Goal: Transaction & Acquisition: Purchase product/service

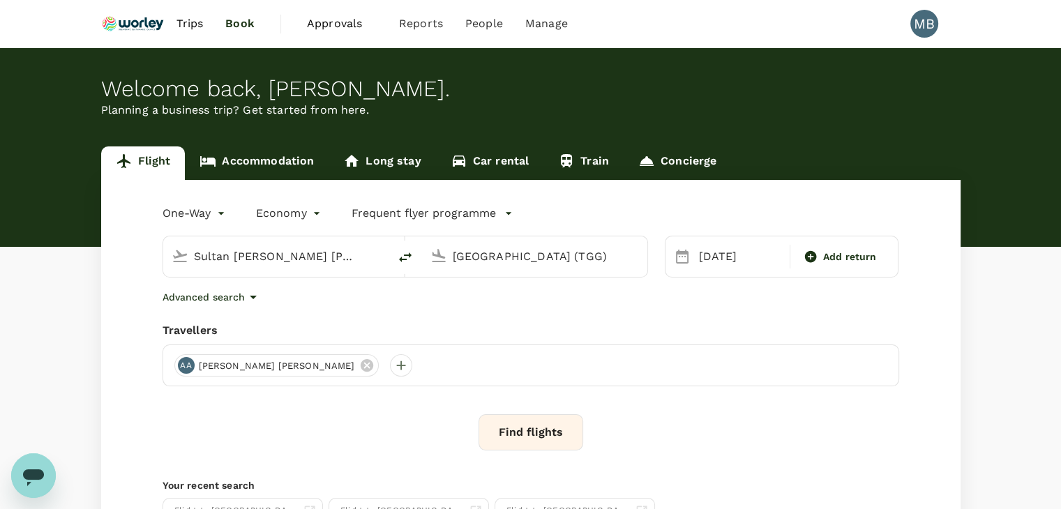
click at [553, 442] on button "Find flights" at bounding box center [531, 432] width 105 height 36
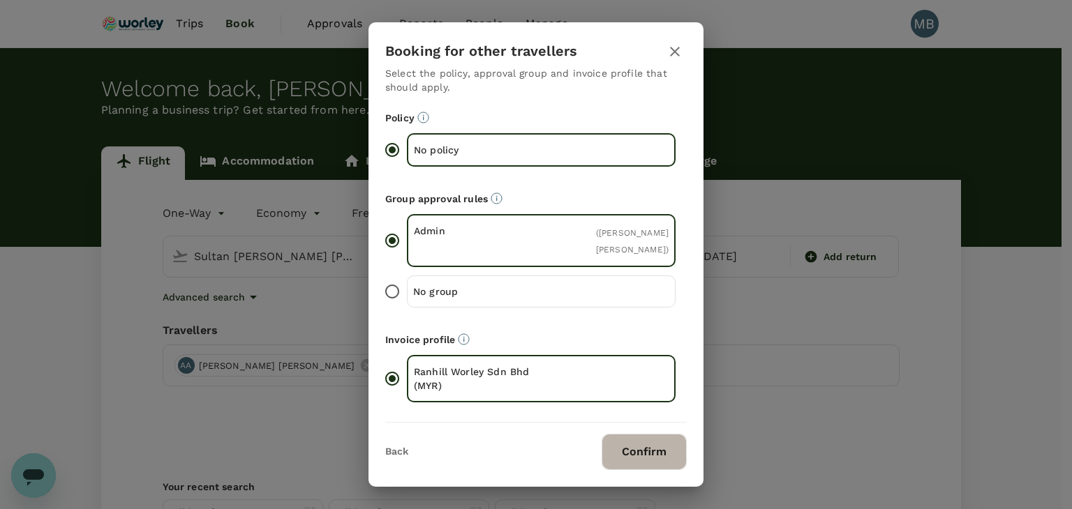
click at [619, 447] on button "Confirm" at bounding box center [643, 452] width 85 height 36
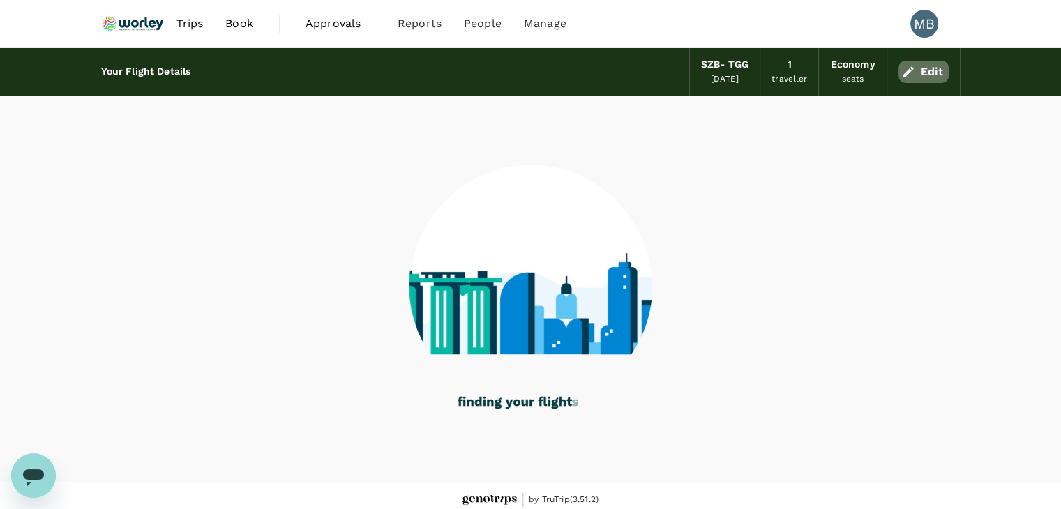
click at [931, 77] on button "Edit" at bounding box center [924, 72] width 50 height 22
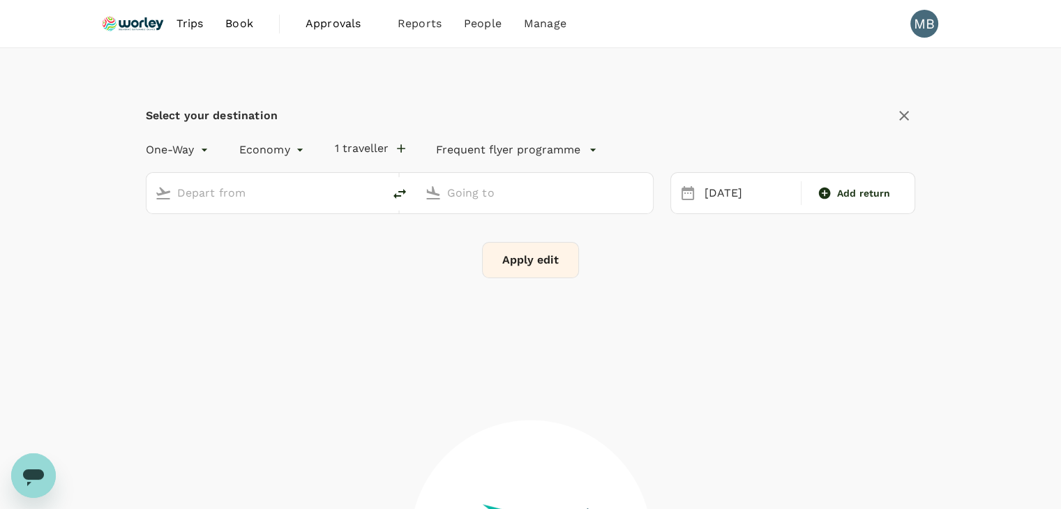
type input "Sultan Abdul Aziz Shah (SZB)"
type input "[GEOGRAPHIC_DATA] (TGG)"
click at [380, 151] on button "1 traveller" at bounding box center [370, 149] width 70 height 14
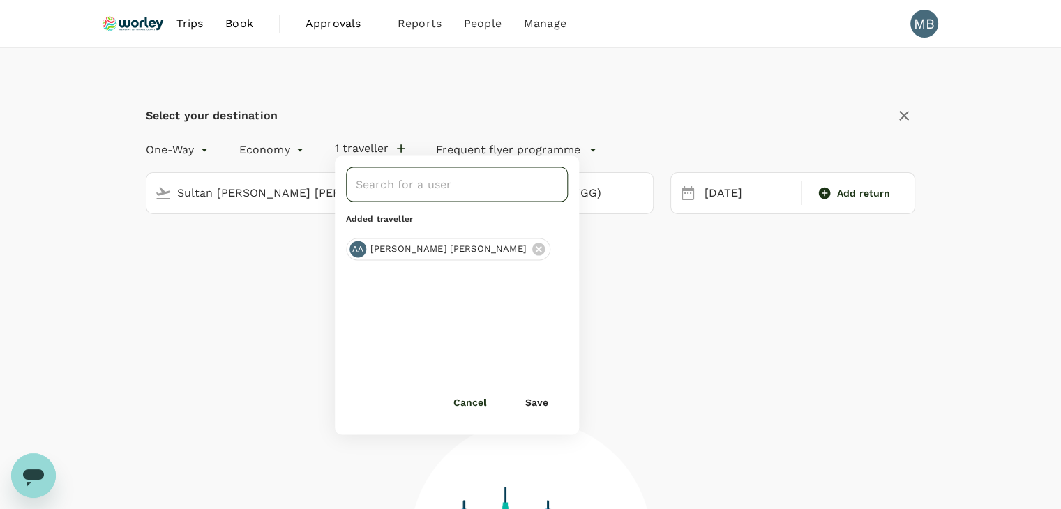
click at [400, 190] on input "text" at bounding box center [446, 184] width 188 height 27
type input "Deepakaran Murthy"
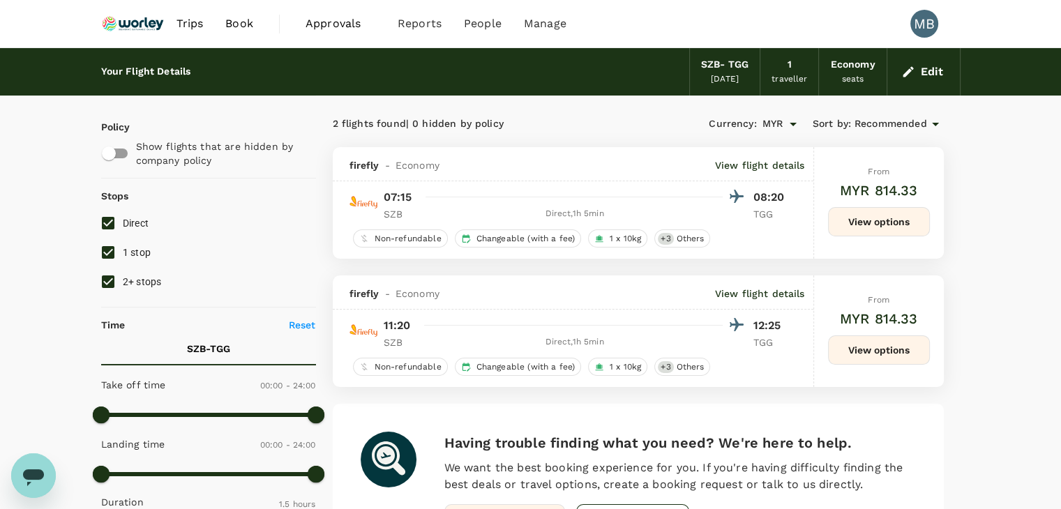
click at [915, 65] on button "Edit" at bounding box center [924, 72] width 50 height 22
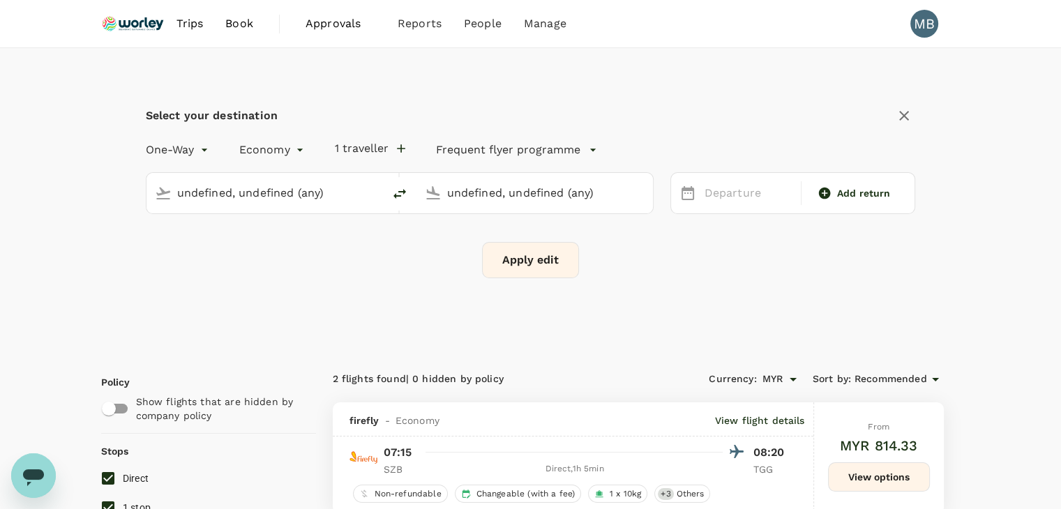
type input "Sultan Abdul Aziz Shah (SZB)"
type input "[GEOGRAPHIC_DATA] (TGG)"
type input "Sultan Abdul Aziz Shah (SZB)"
type input "[GEOGRAPHIC_DATA] (TGG)"
click at [399, 146] on icon "button" at bounding box center [401, 149] width 14 height 14
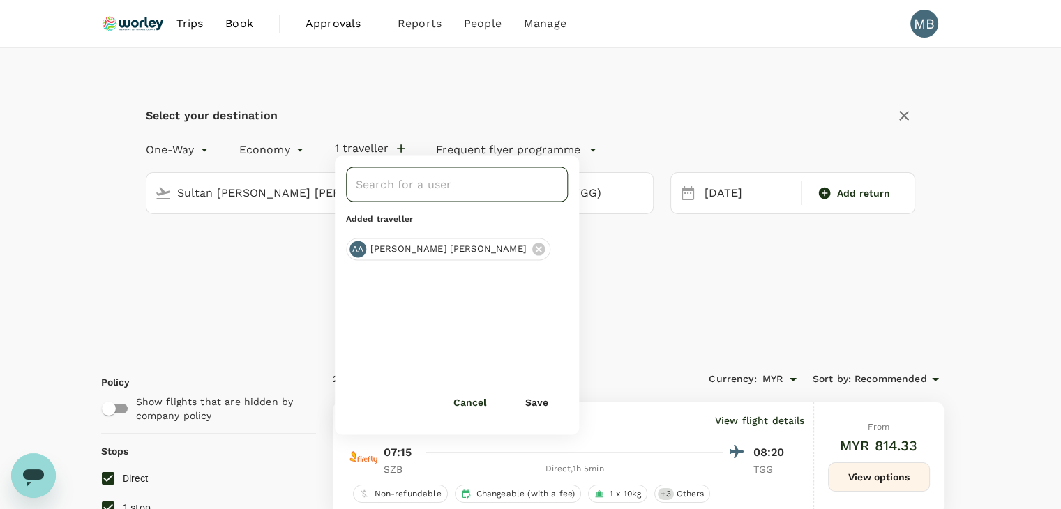
click at [424, 190] on input "text" at bounding box center [446, 184] width 188 height 27
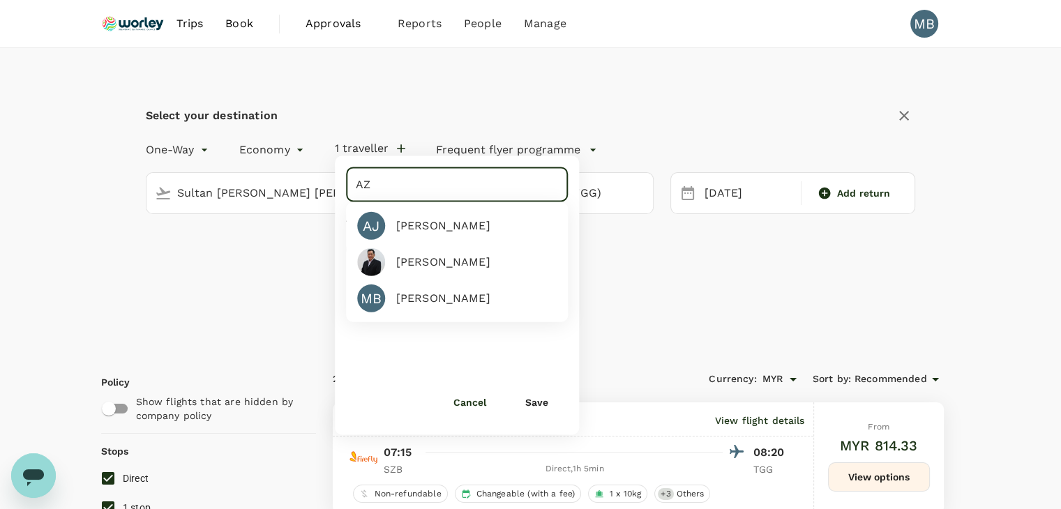
click at [446, 255] on div "Aziz Ahmad" at bounding box center [443, 262] width 94 height 17
type input "Aziz Ahmad"
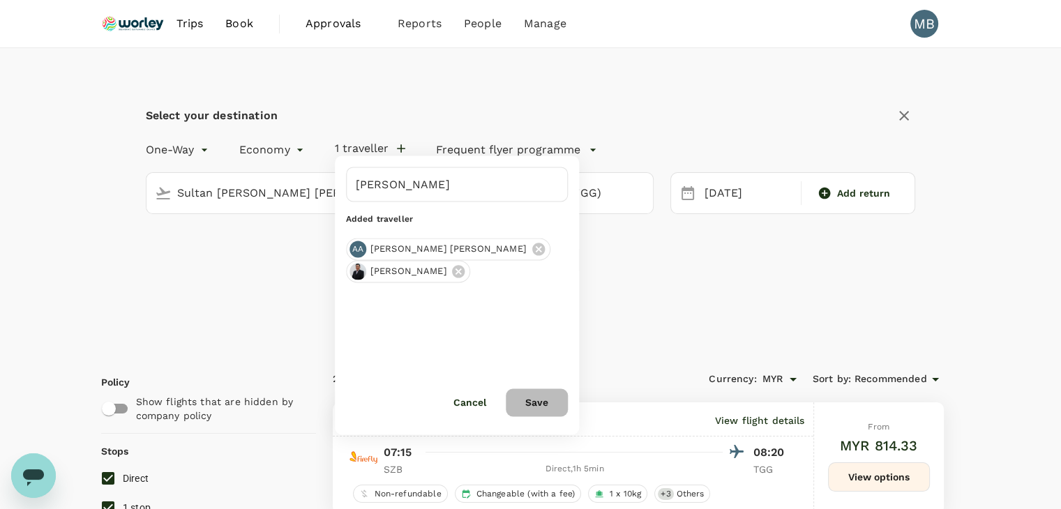
click at [539, 400] on button "Save" at bounding box center [537, 403] width 62 height 28
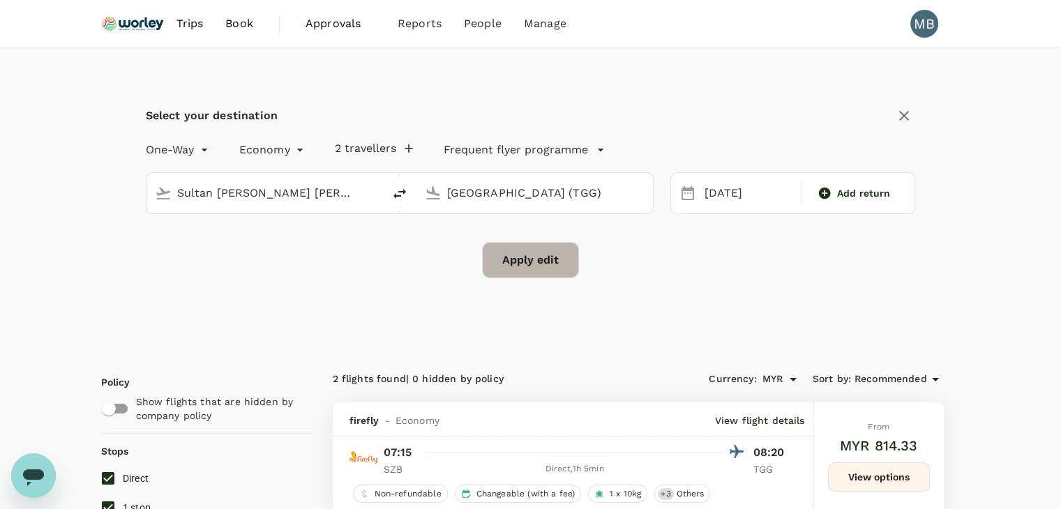
click at [550, 257] on button "Apply edit" at bounding box center [530, 260] width 97 height 36
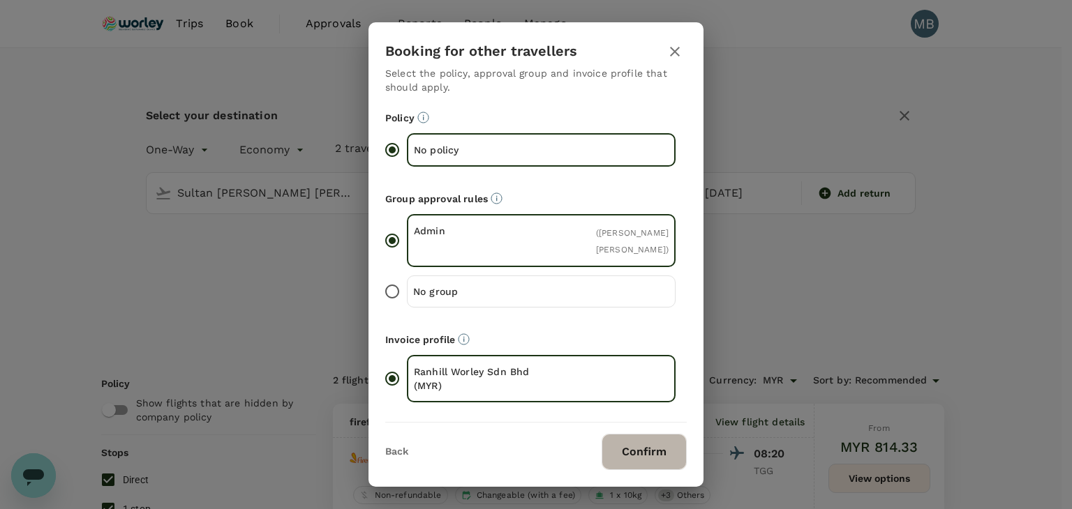
click at [658, 440] on button "Confirm" at bounding box center [643, 452] width 85 height 36
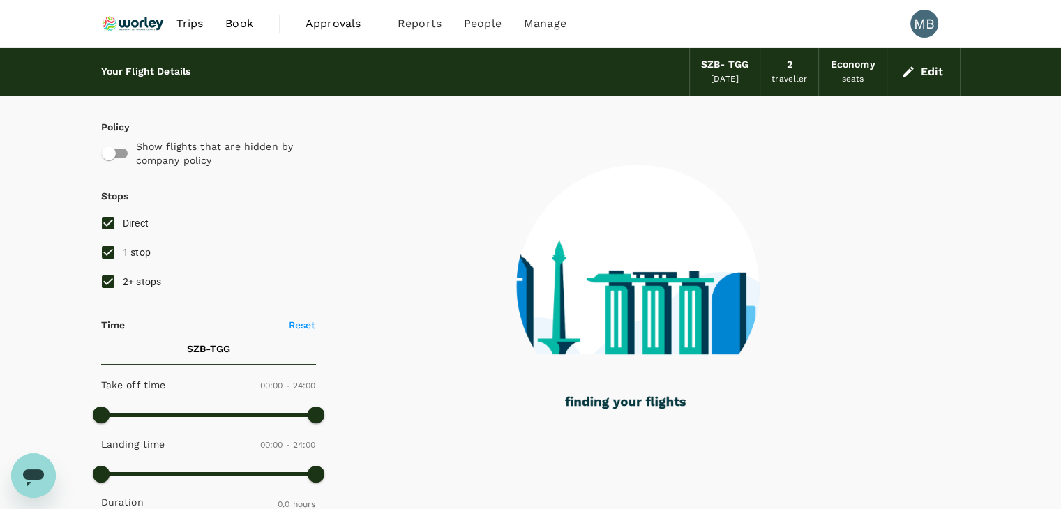
checkbox input "true"
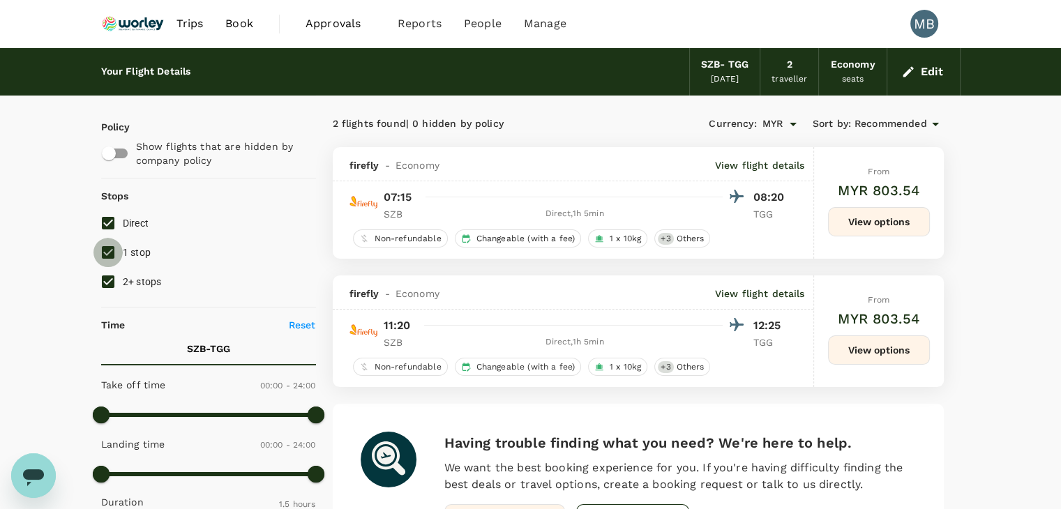
click at [102, 250] on input "1 stop" at bounding box center [107, 252] width 29 height 29
checkbox input "false"
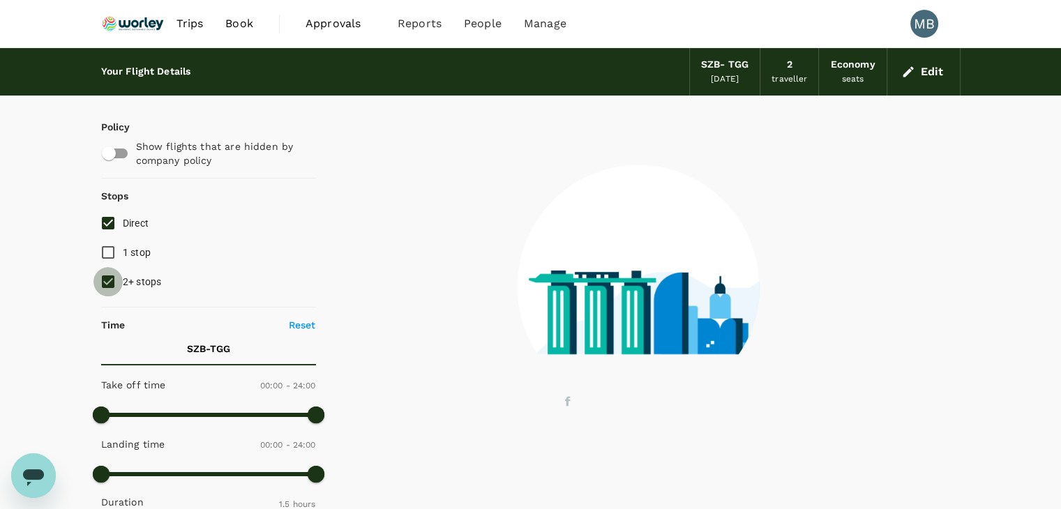
click at [111, 274] on input "2+ stops" at bounding box center [107, 281] width 29 height 29
checkbox input "false"
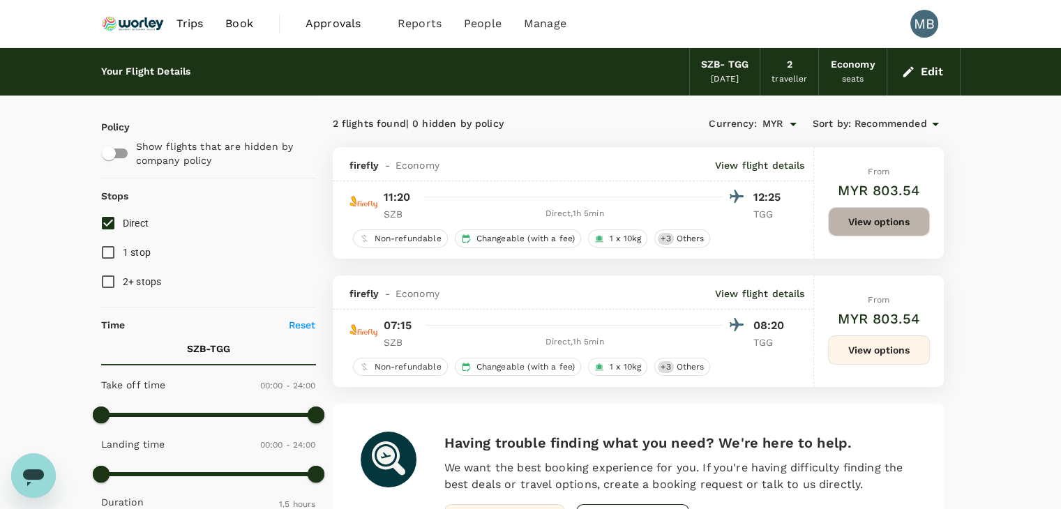
click at [859, 225] on button "View options" at bounding box center [879, 221] width 102 height 29
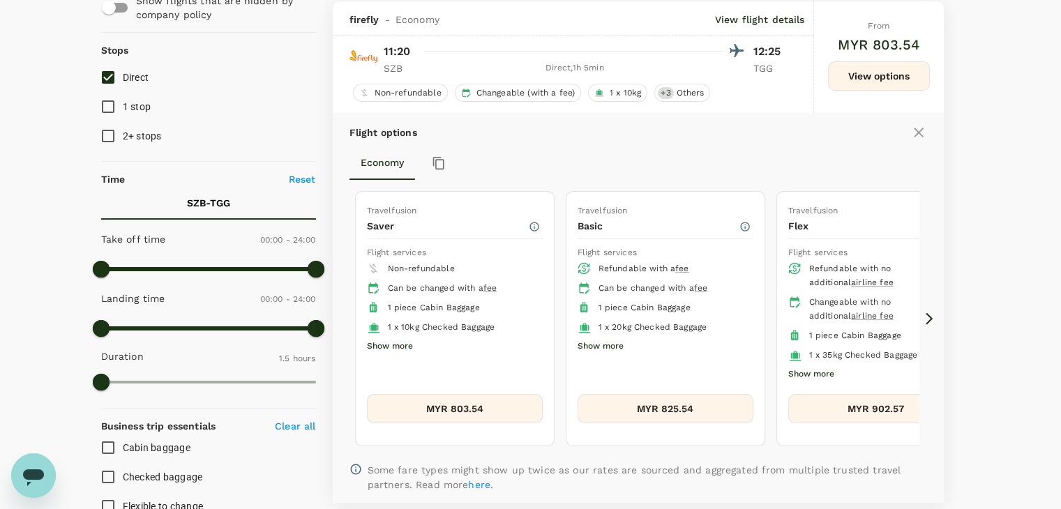
scroll to position [147, 0]
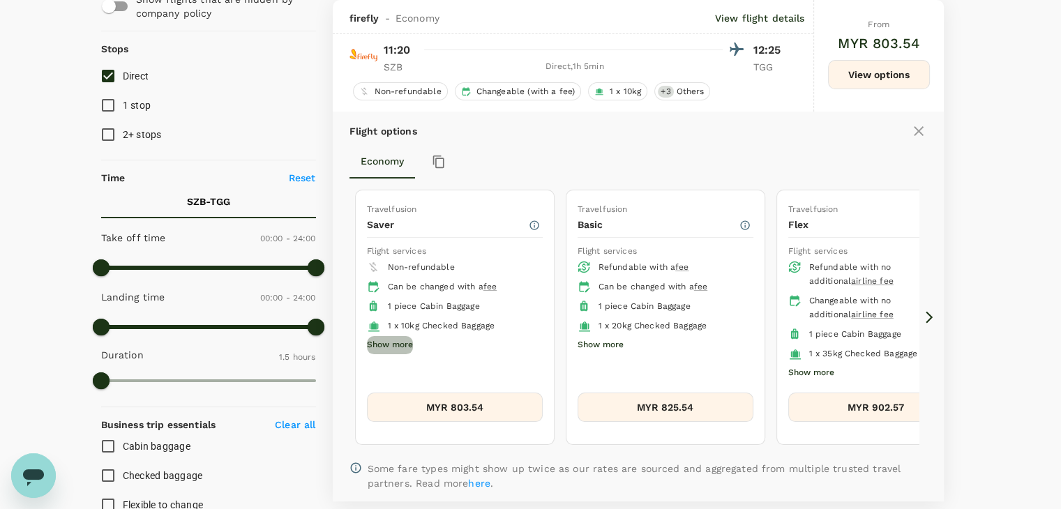
click at [377, 344] on button "Show more" at bounding box center [390, 345] width 46 height 18
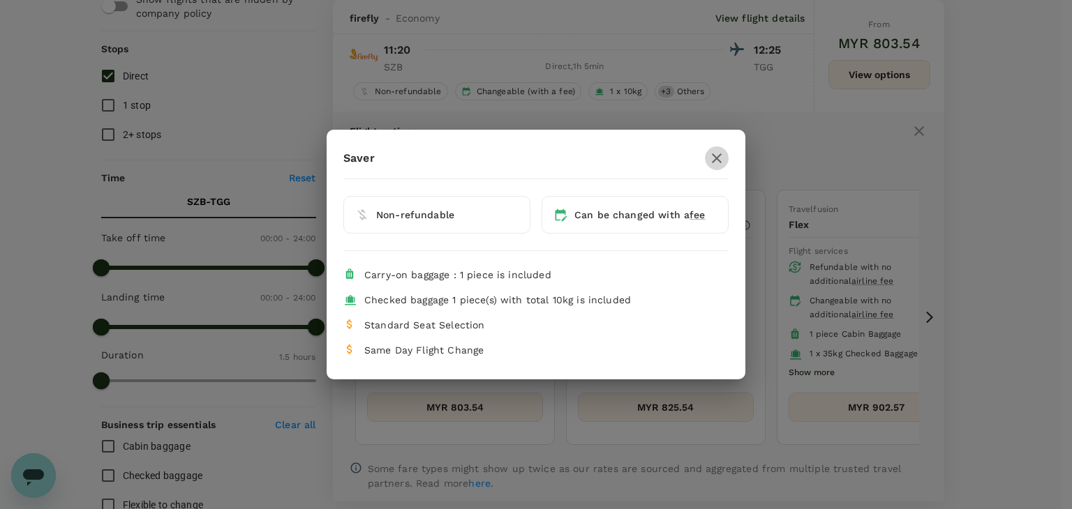
click at [718, 158] on icon "button" at bounding box center [716, 158] width 17 height 17
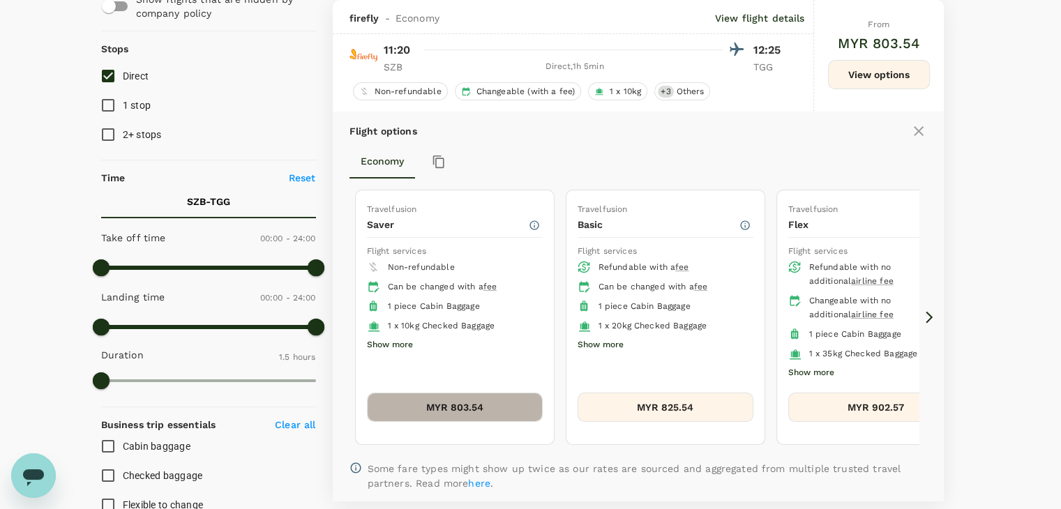
click at [495, 405] on button "MYR 803.54" at bounding box center [455, 407] width 176 height 29
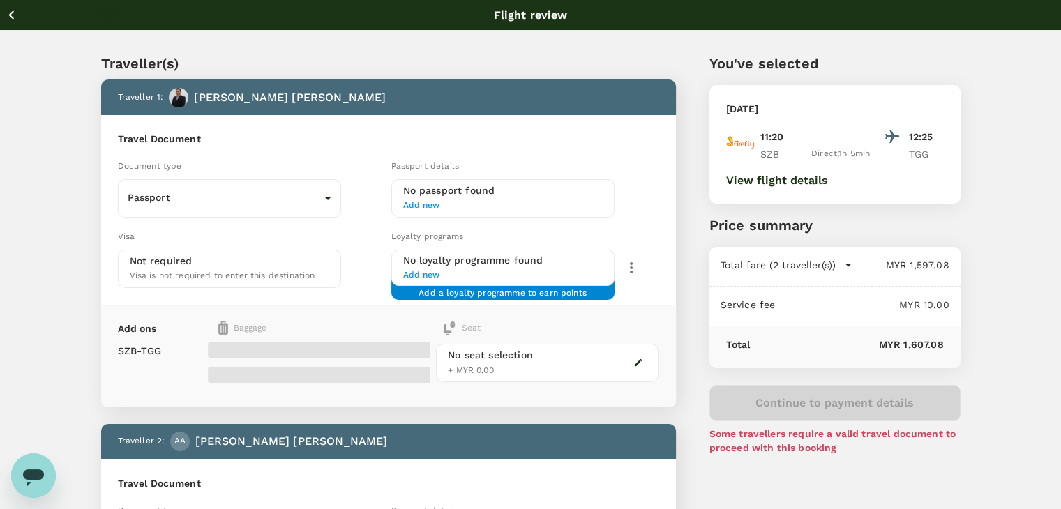
click at [843, 263] on icon "button" at bounding box center [848, 265] width 14 height 14
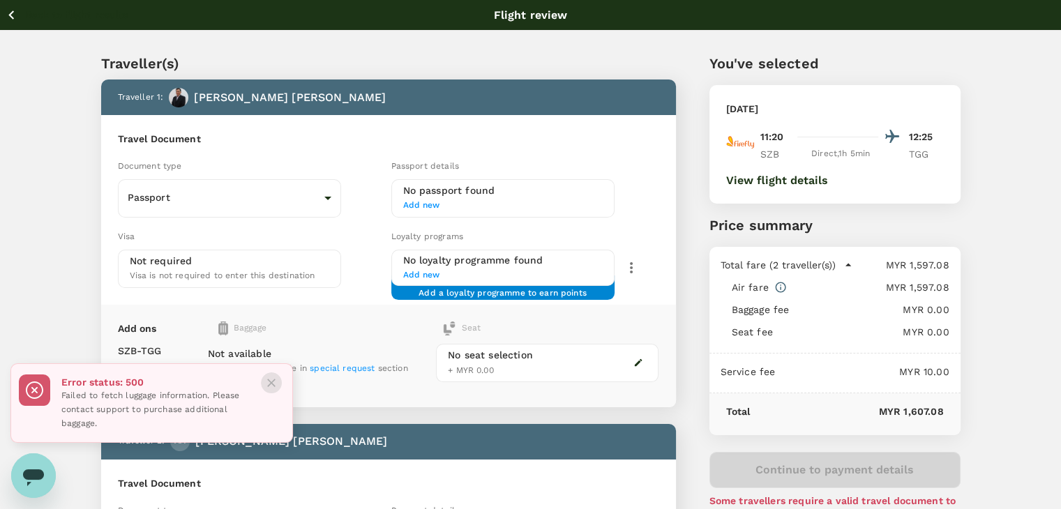
click at [265, 382] on icon "Close" at bounding box center [271, 383] width 14 height 14
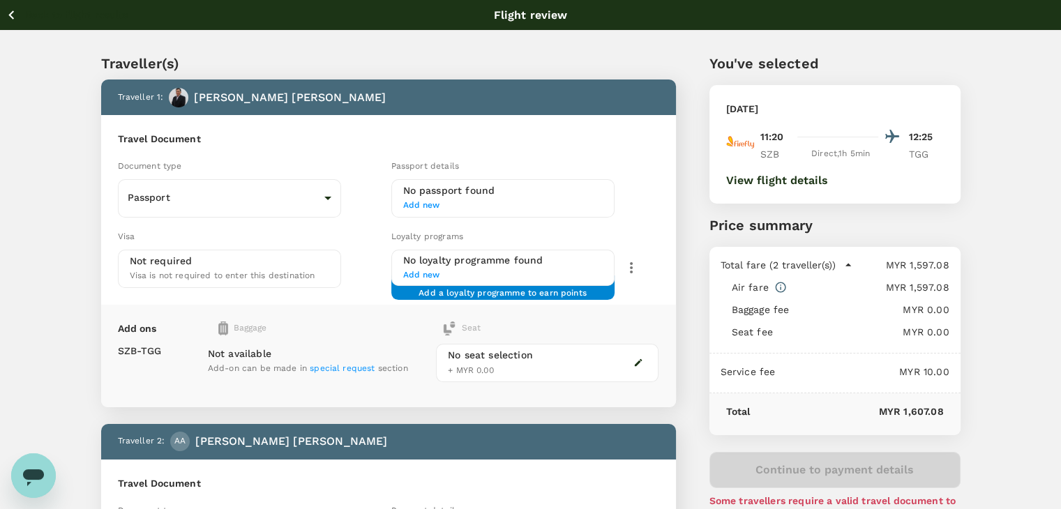
click at [15, 12] on icon "button" at bounding box center [11, 14] width 17 height 17
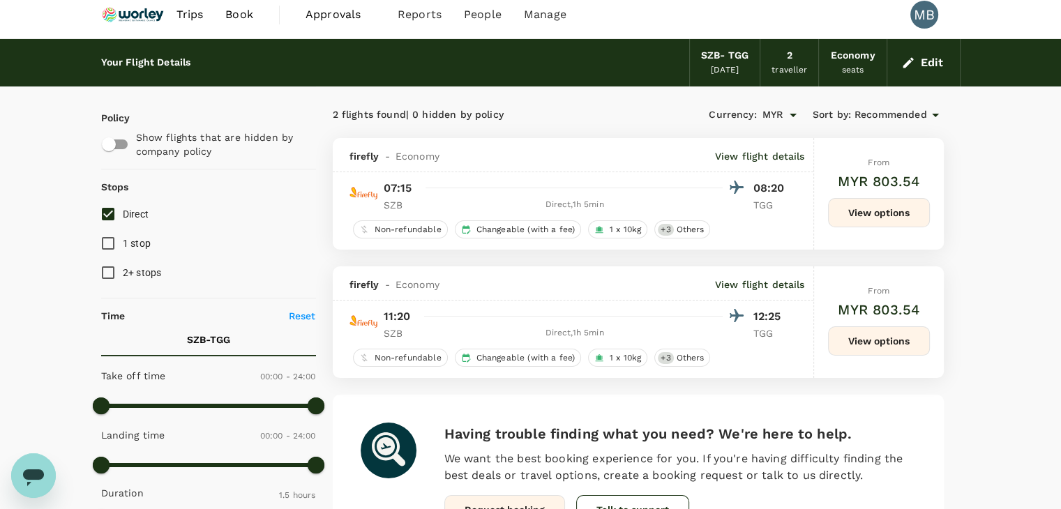
click at [863, 215] on button "View options" at bounding box center [879, 212] width 102 height 29
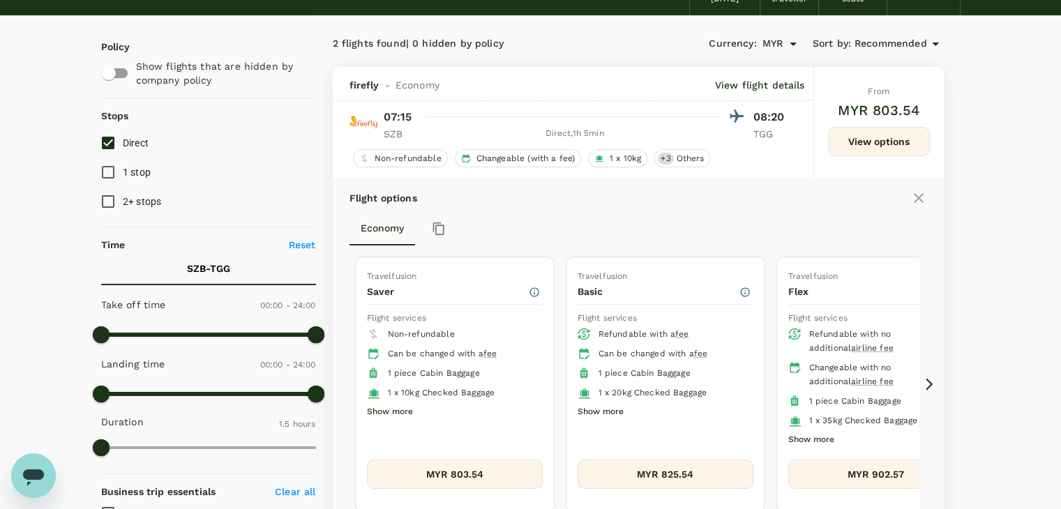
scroll to position [8, 0]
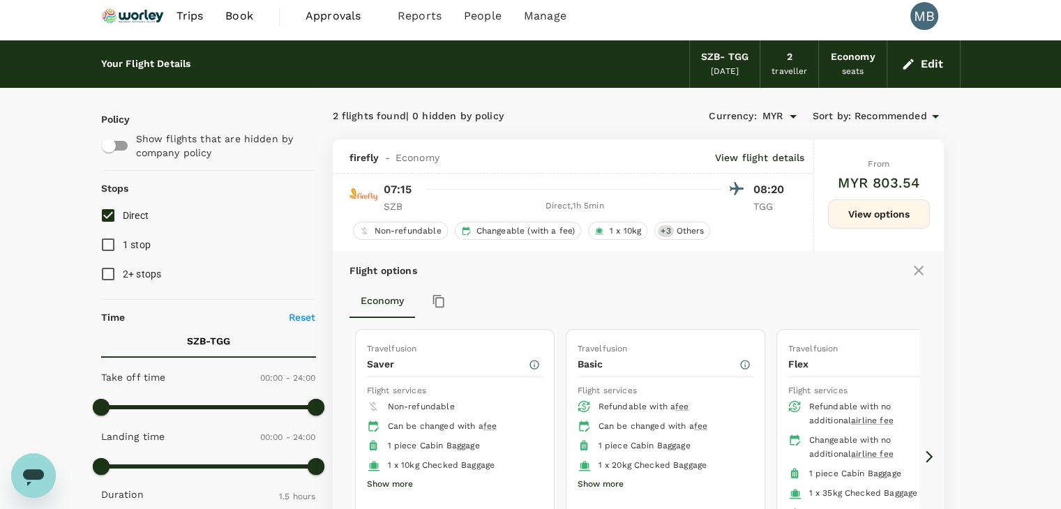
click at [905, 69] on icon "button" at bounding box center [908, 64] width 14 height 14
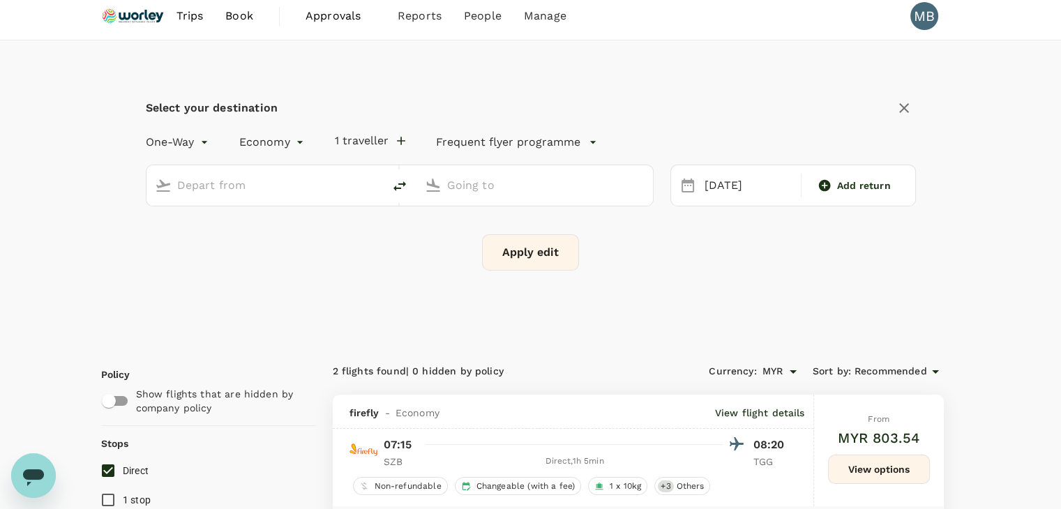
type input "Sultan Abdul Aziz Shah (SZB)"
type input "[GEOGRAPHIC_DATA] (TGG)"
click at [407, 144] on icon "button" at bounding box center [409, 141] width 14 height 14
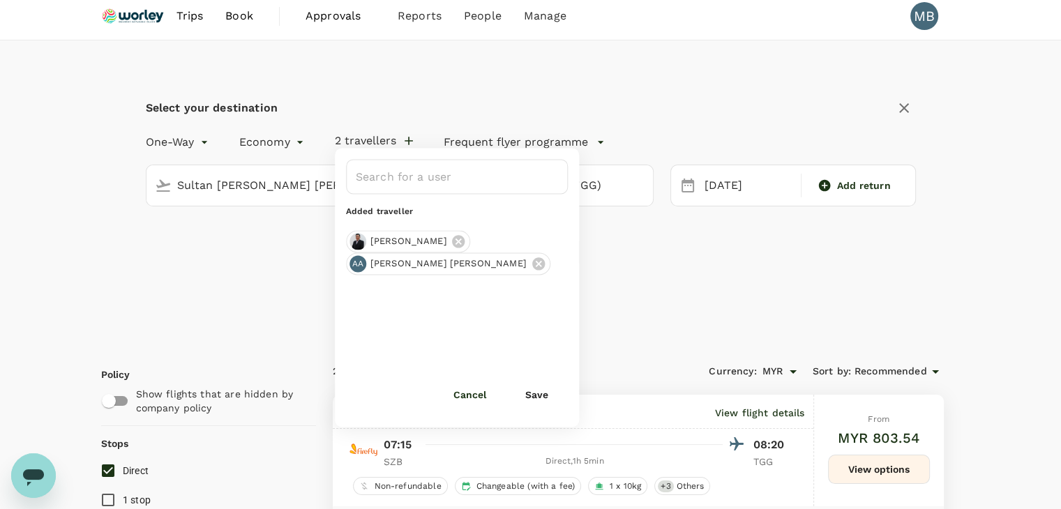
click at [451, 238] on icon at bounding box center [458, 241] width 15 height 15
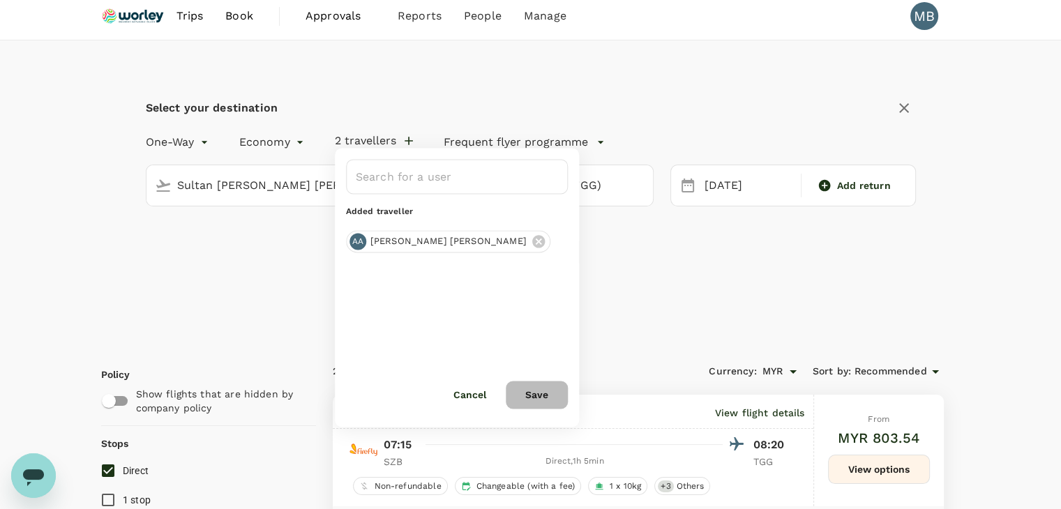
click at [533, 389] on button "Save" at bounding box center [537, 395] width 62 height 28
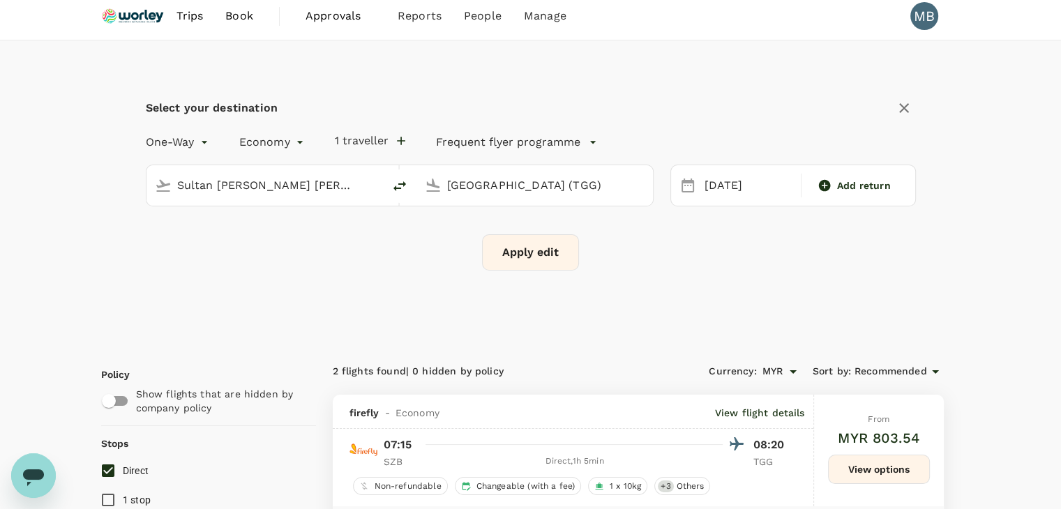
click at [527, 263] on button "Apply edit" at bounding box center [530, 252] width 97 height 36
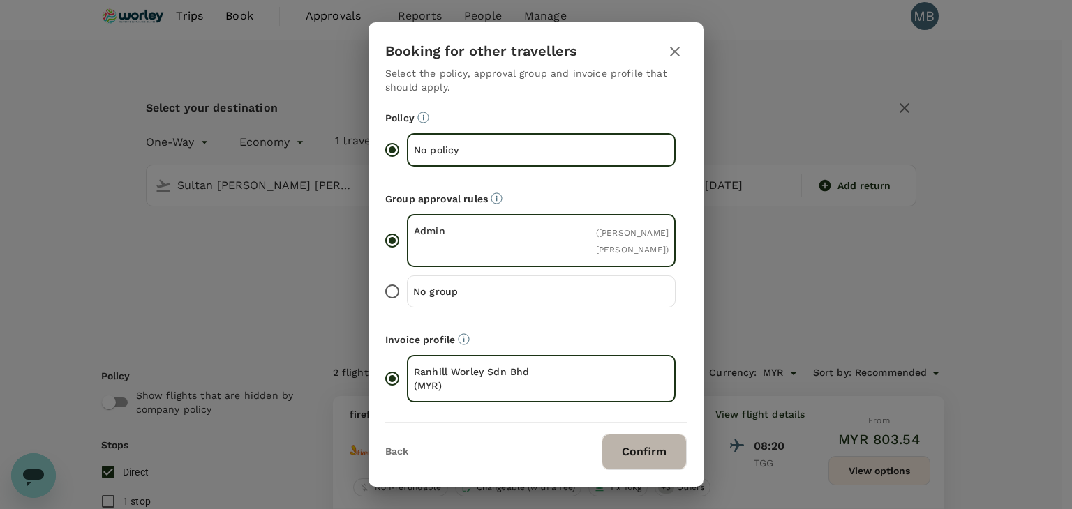
click at [632, 450] on button "Confirm" at bounding box center [643, 452] width 85 height 36
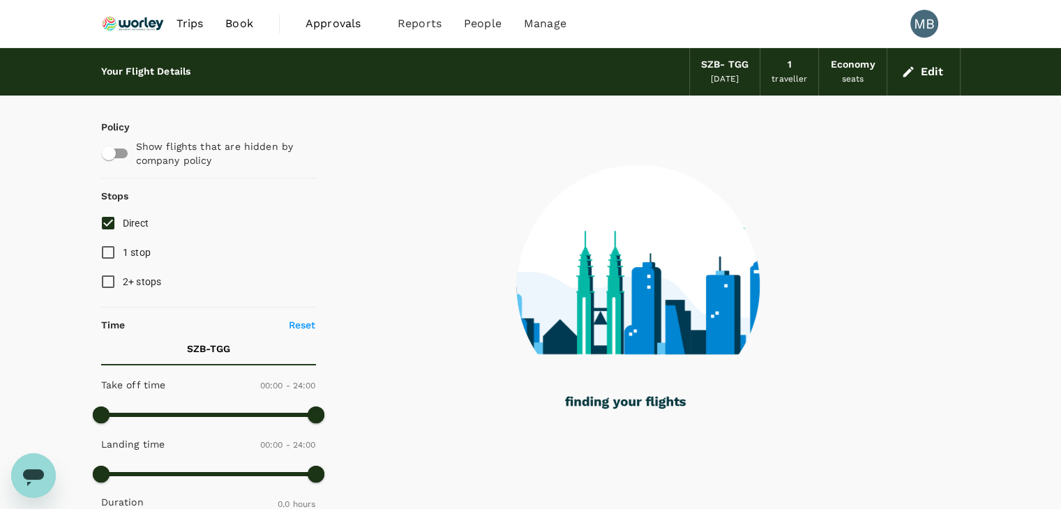
checkbox input "true"
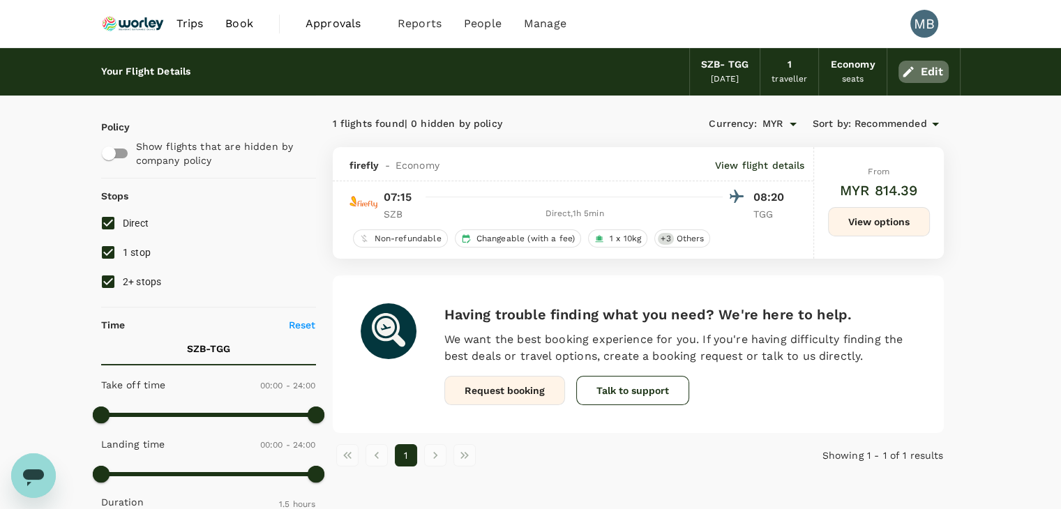
click at [901, 78] on icon "button" at bounding box center [908, 72] width 14 height 14
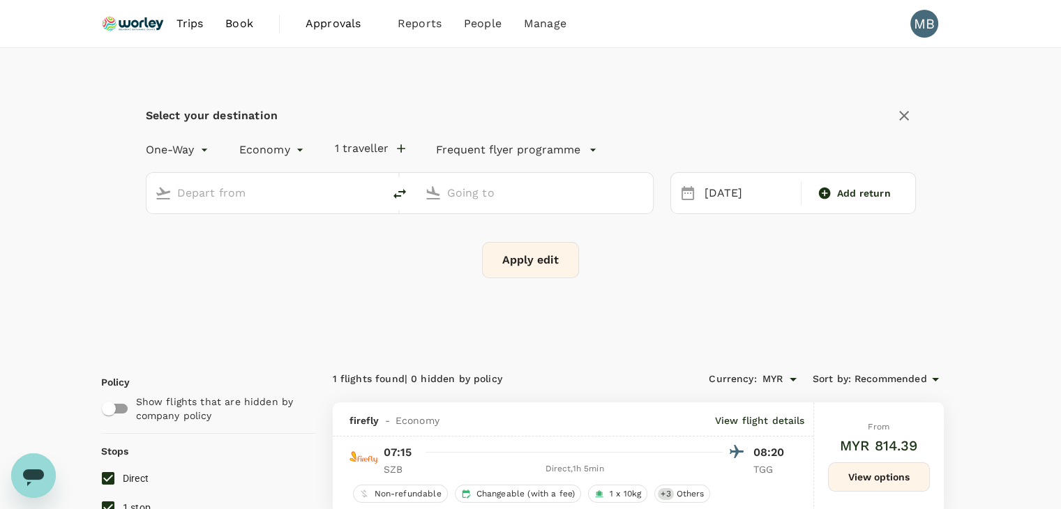
type input "Sultan [PERSON_NAME] [PERSON_NAME] (SZB)"
type input "[GEOGRAPHIC_DATA] (TGG)"
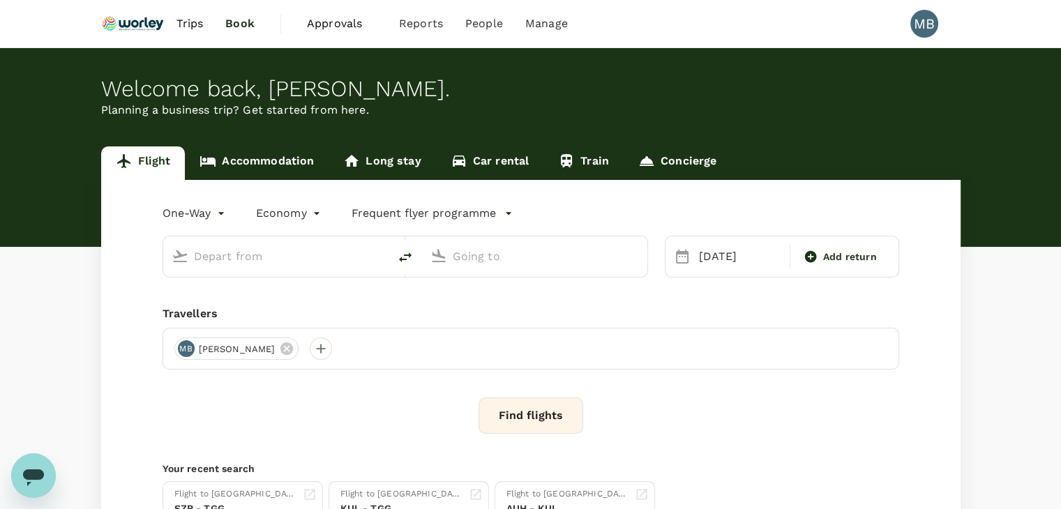
type input "Sultan [PERSON_NAME] [PERSON_NAME] (SZB)"
type input "[GEOGRAPHIC_DATA] (TGG)"
type input "Sultan [PERSON_NAME] [PERSON_NAME] (SZB)"
type input "[GEOGRAPHIC_DATA] (TGG)"
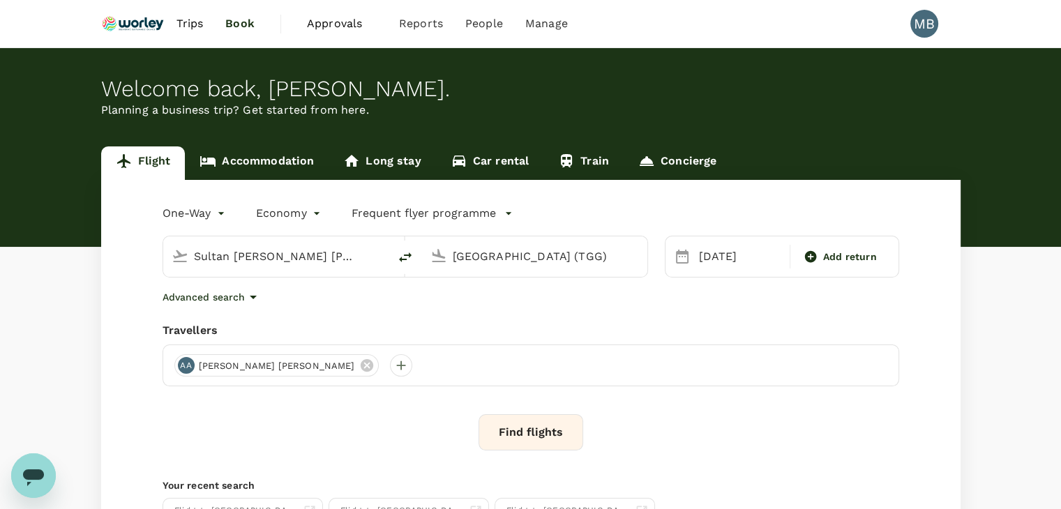
click at [512, 435] on button "Find flights" at bounding box center [531, 432] width 105 height 36
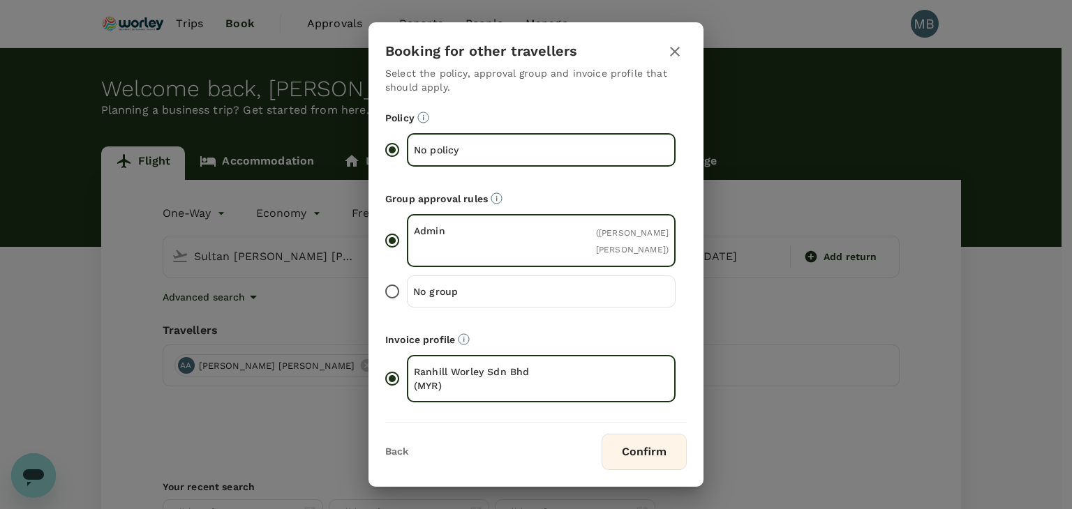
click at [634, 442] on button "Confirm" at bounding box center [643, 452] width 85 height 36
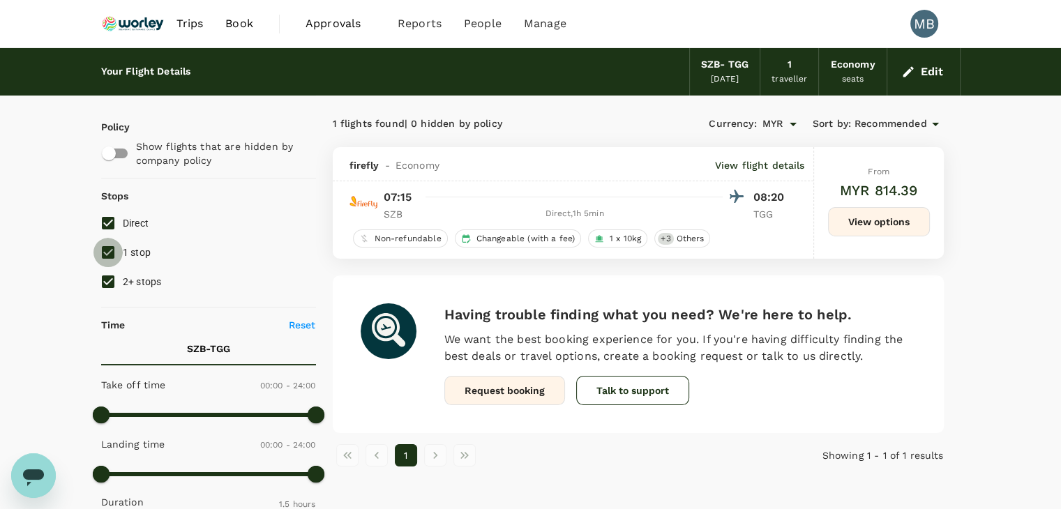
click at [114, 250] on input "1 stop" at bounding box center [107, 252] width 29 height 29
checkbox input "false"
click at [112, 283] on input "2+ stops" at bounding box center [107, 281] width 29 height 29
checkbox input "false"
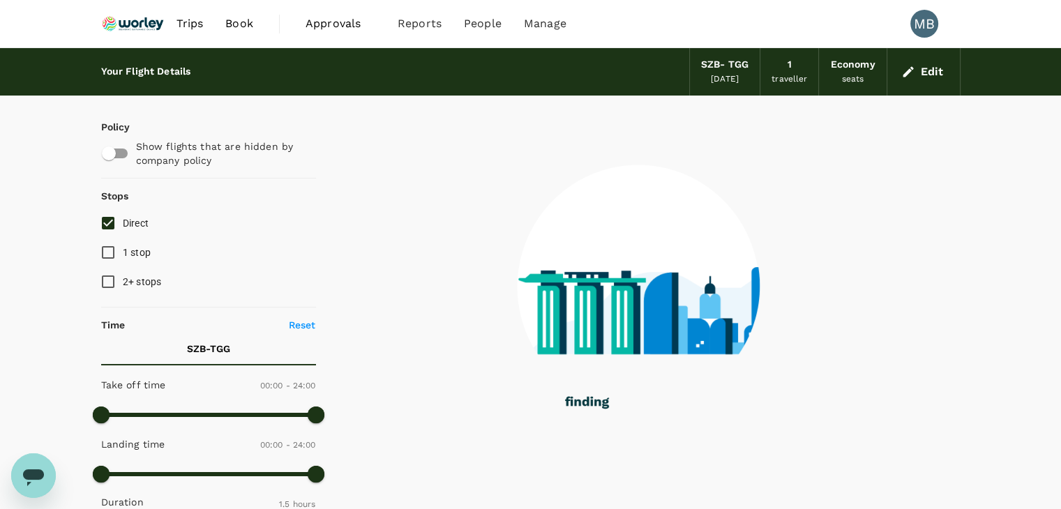
click at [938, 78] on button "Edit" at bounding box center [924, 72] width 50 height 22
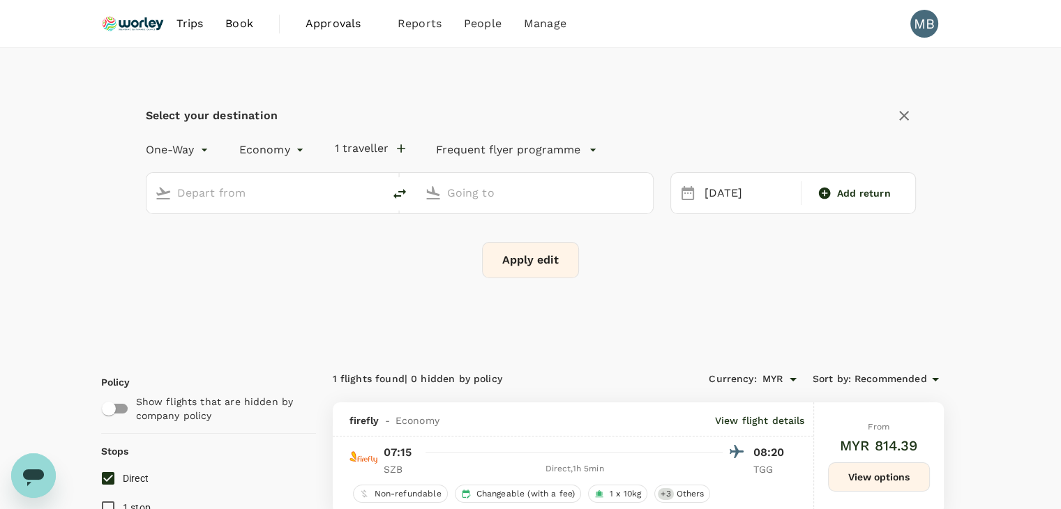
type input "Sultan [PERSON_NAME] [PERSON_NAME] (SZB)"
type input "[GEOGRAPHIC_DATA] (TGG)"
click at [394, 150] on icon "button" at bounding box center [401, 149] width 14 height 14
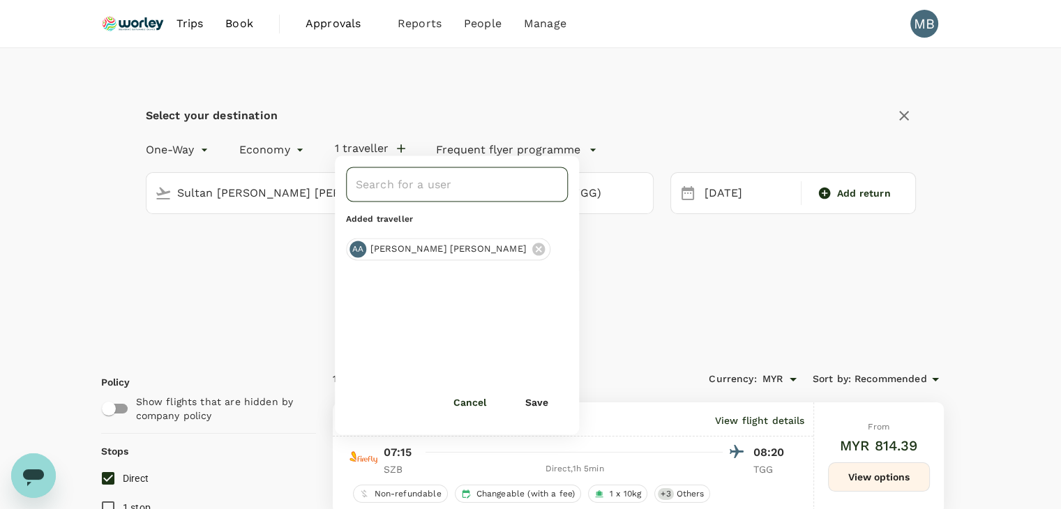
click at [427, 189] on input "text" at bounding box center [446, 184] width 188 height 27
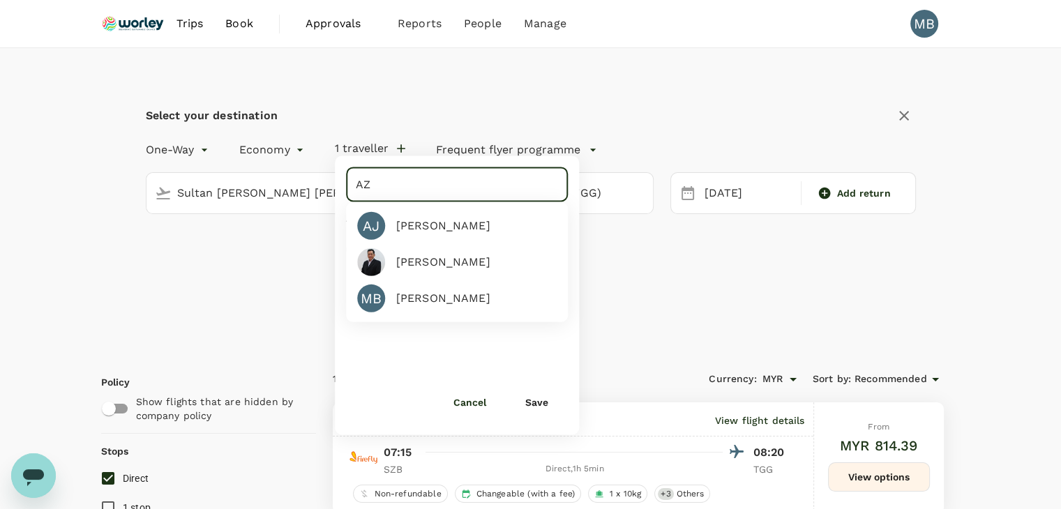
click at [477, 257] on div "[PERSON_NAME]" at bounding box center [451, 256] width 211 height 39
type input "[PERSON_NAME]"
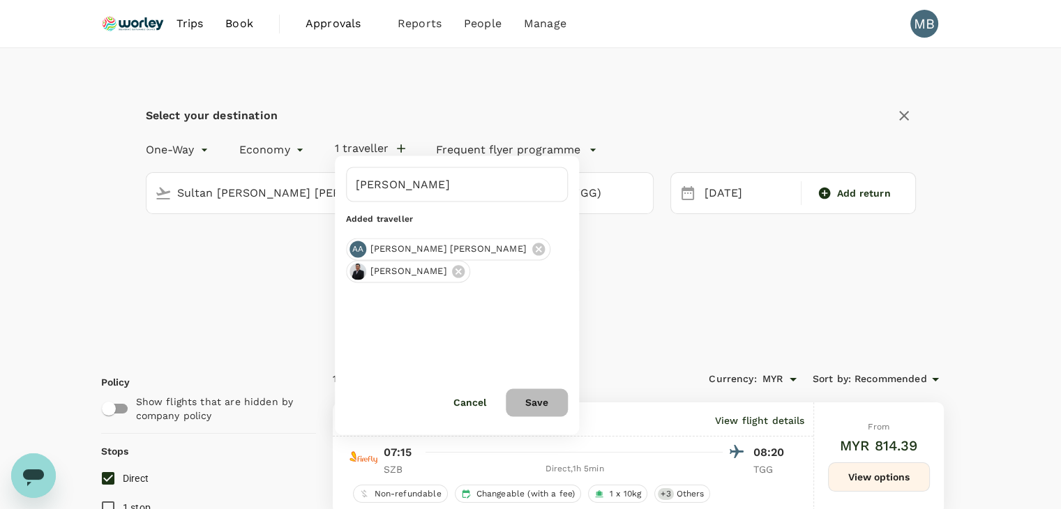
click at [526, 397] on button "Save" at bounding box center [537, 403] width 62 height 28
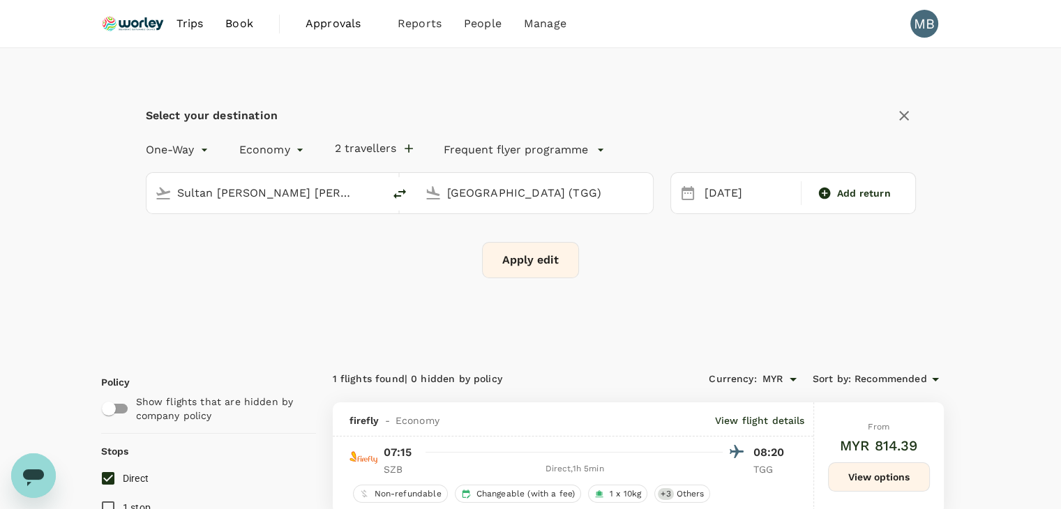
click at [531, 258] on button "Apply edit" at bounding box center [530, 260] width 97 height 36
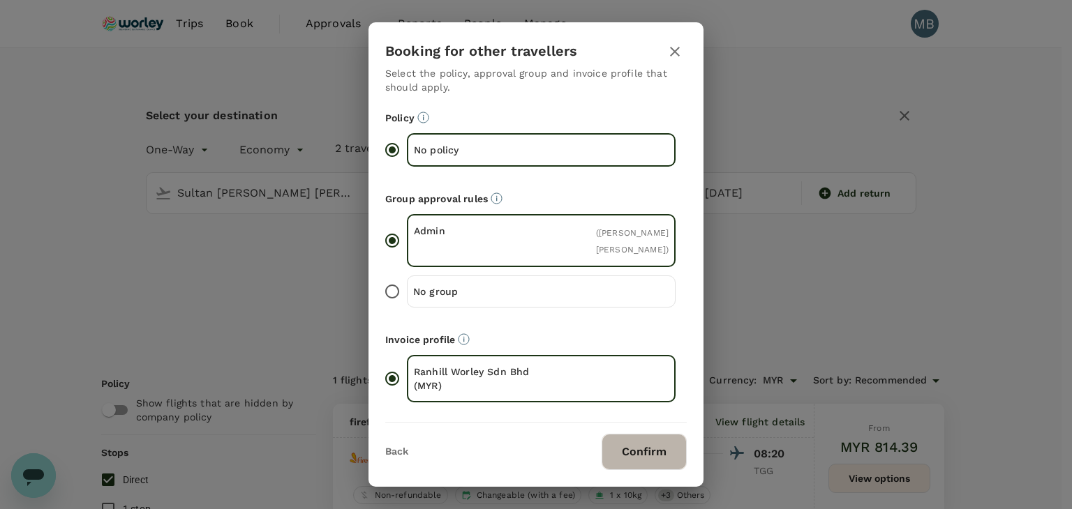
click at [628, 435] on button "Confirm" at bounding box center [643, 452] width 85 height 36
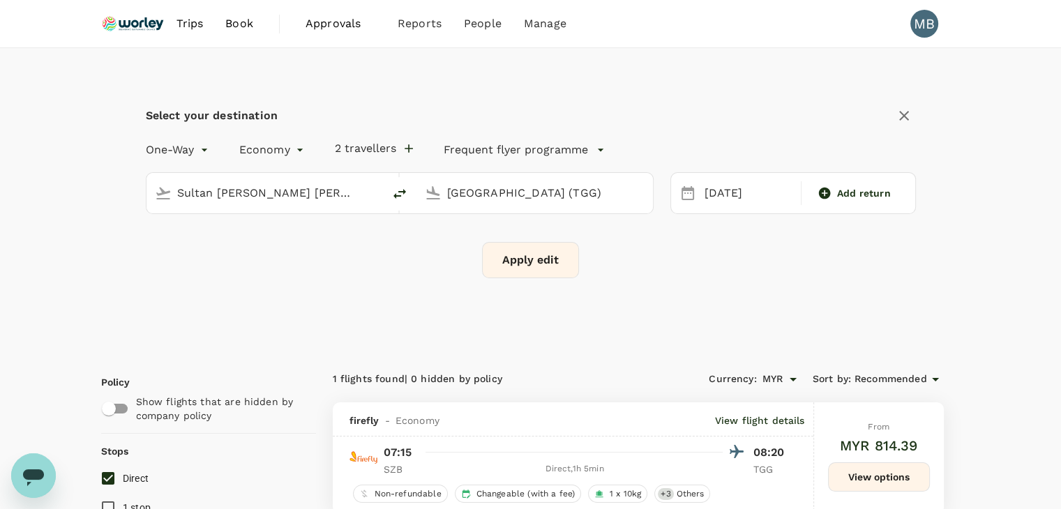
checkbox input "false"
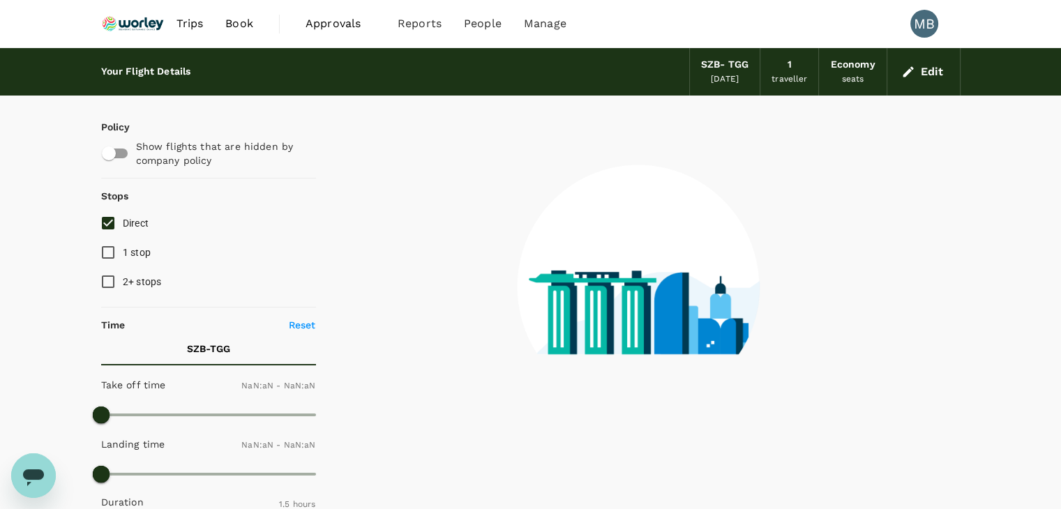
type input "1440"
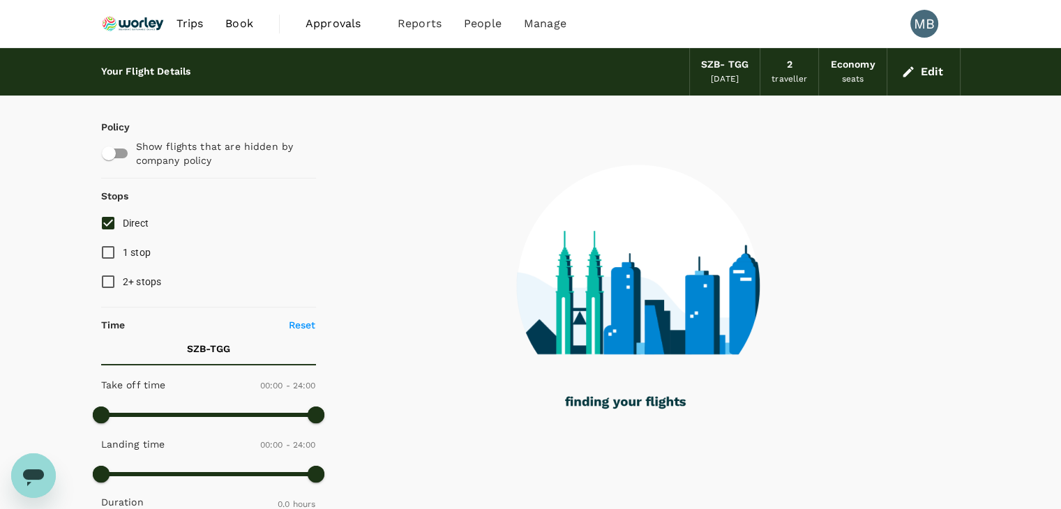
checkbox input "true"
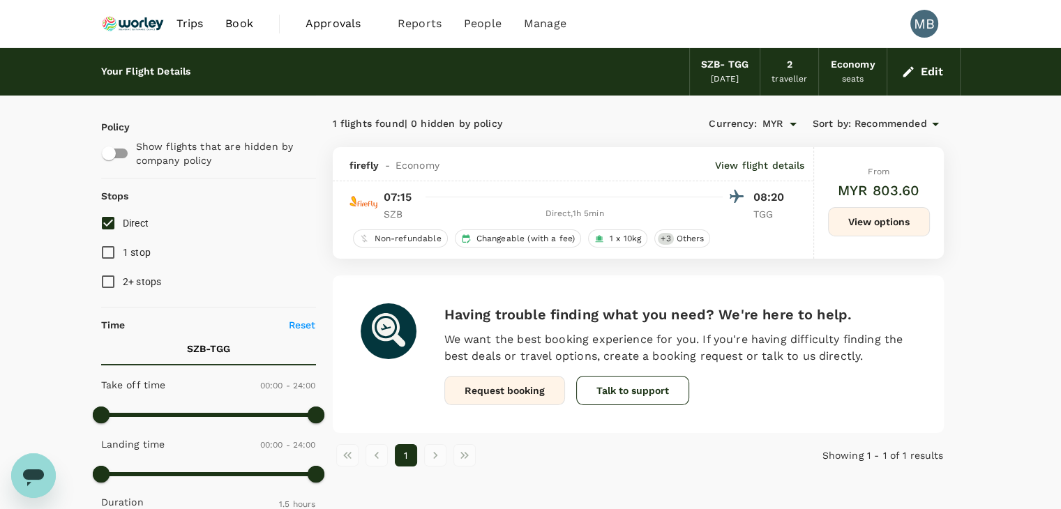
click at [921, 79] on button "Edit" at bounding box center [924, 72] width 50 height 22
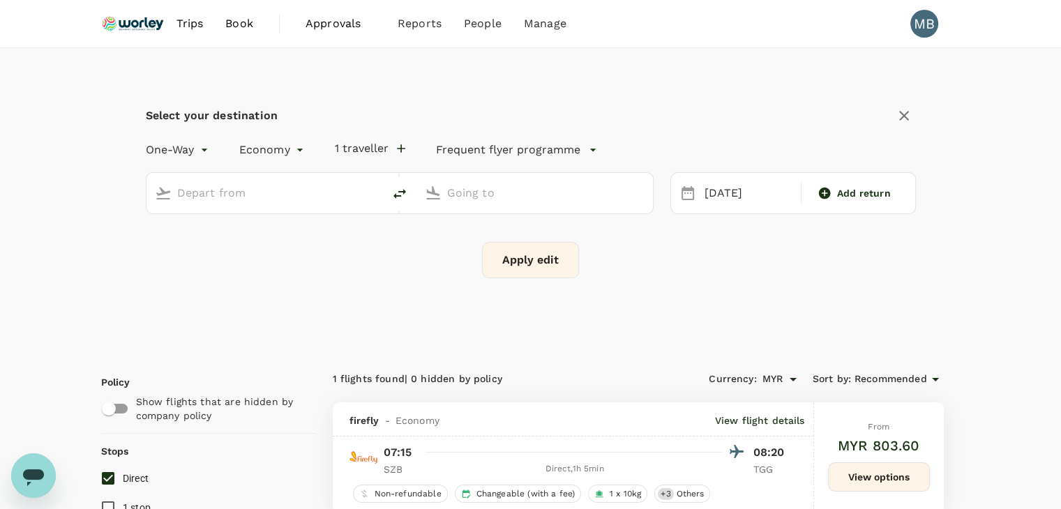
type input "Sultan Abdul Aziz Shah (SZB)"
type input "[GEOGRAPHIC_DATA] (TGG)"
click at [406, 144] on icon "button" at bounding box center [409, 149] width 14 height 14
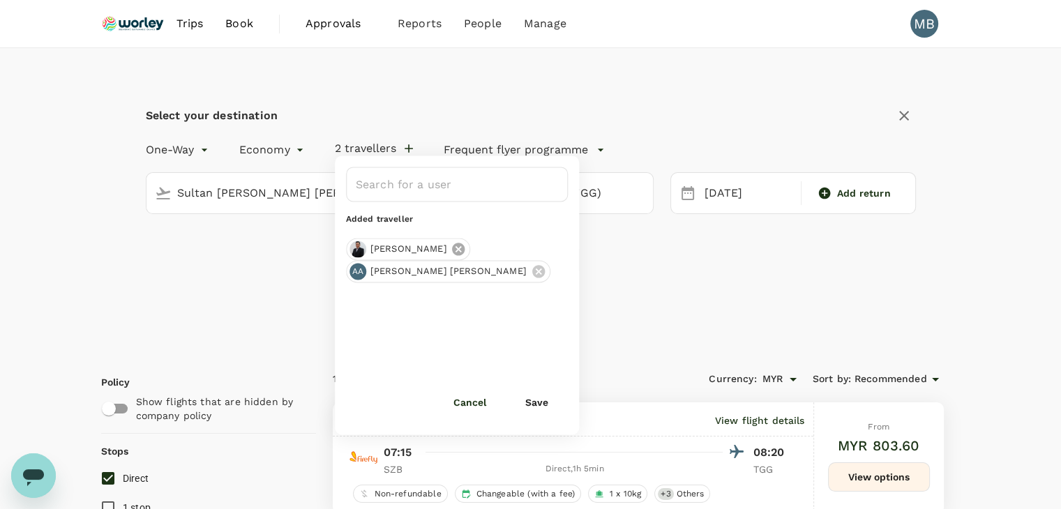
click at [451, 250] on icon at bounding box center [458, 248] width 15 height 15
click at [544, 408] on button "Save" at bounding box center [537, 403] width 62 height 28
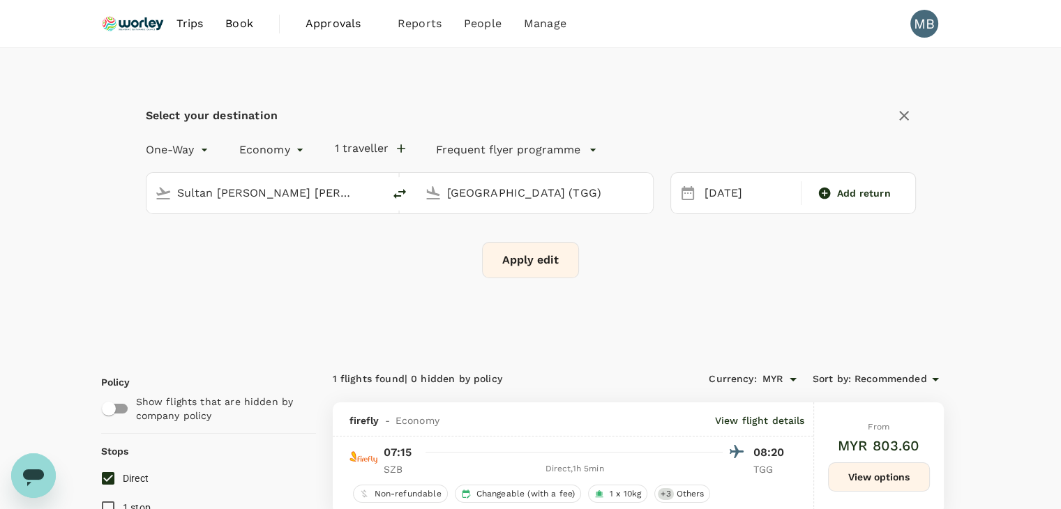
click at [512, 258] on button "Apply edit" at bounding box center [530, 260] width 97 height 36
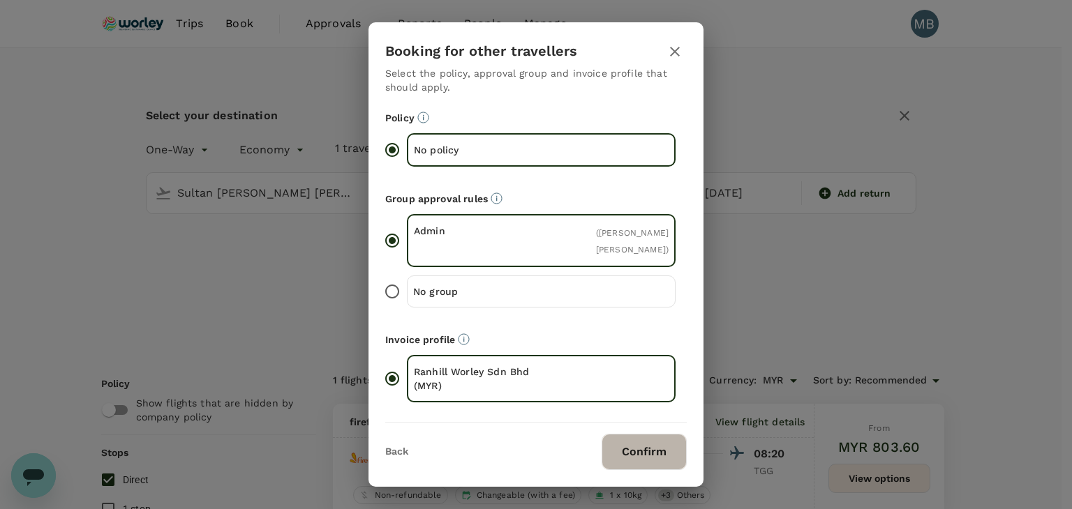
click at [641, 461] on button "Confirm" at bounding box center [643, 452] width 85 height 36
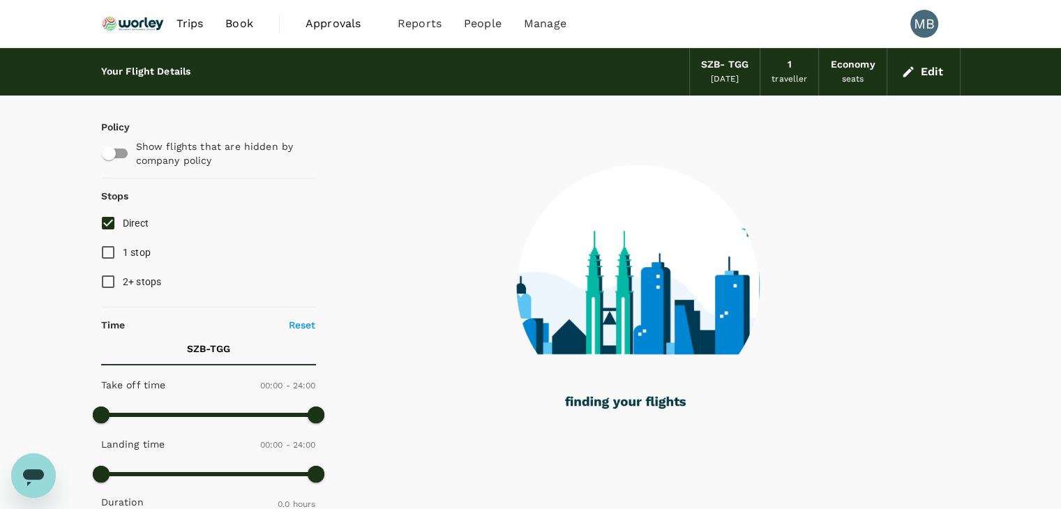
checkbox input "true"
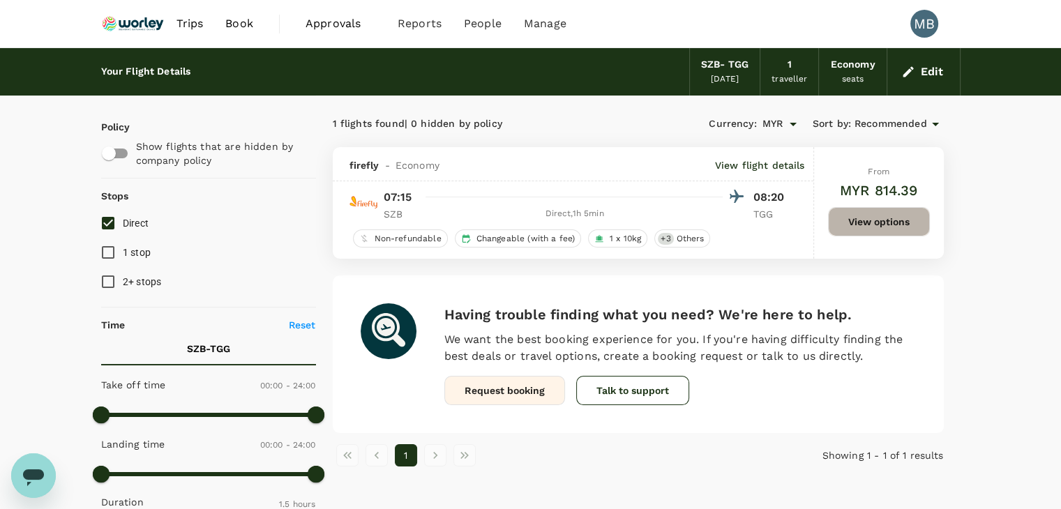
click at [855, 219] on button "View options" at bounding box center [879, 221] width 102 height 29
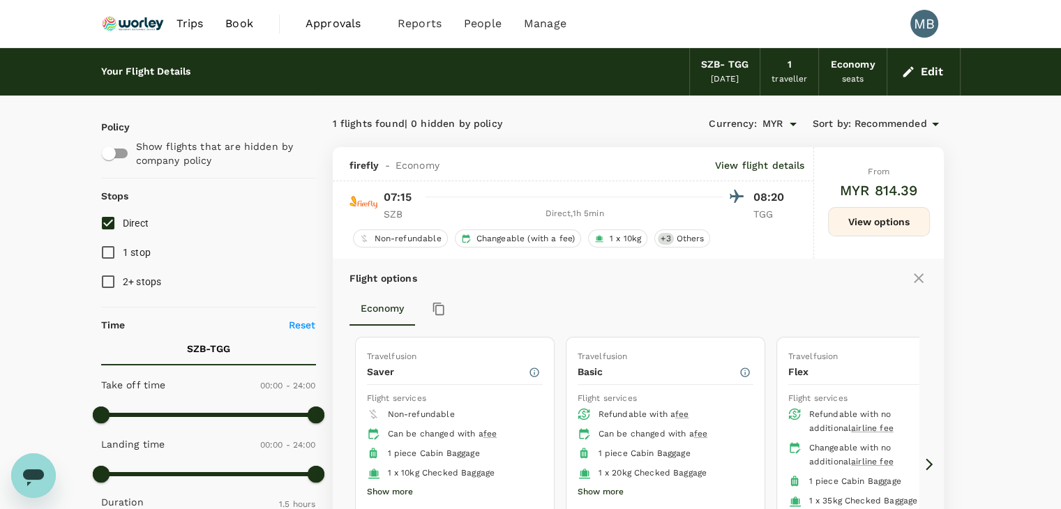
click at [911, 70] on icon "button" at bounding box center [908, 72] width 14 height 14
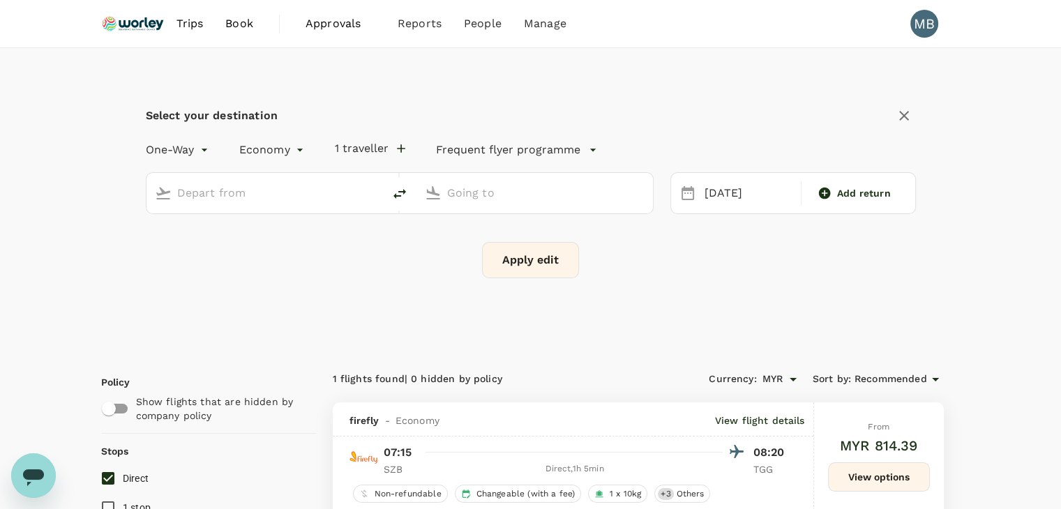
type input "Sultan Abdul Aziz Shah (SZB)"
type input "[GEOGRAPHIC_DATA] (TGG)"
click at [307, 191] on input "Sultan Abdul Aziz Shah (SZB)" at bounding box center [265, 193] width 177 height 22
click at [273, 241] on p "Kuala Lumpur Intl" at bounding box center [286, 247] width 246 height 14
type input "Kuala Lumpur Intl ([GEOGRAPHIC_DATA])"
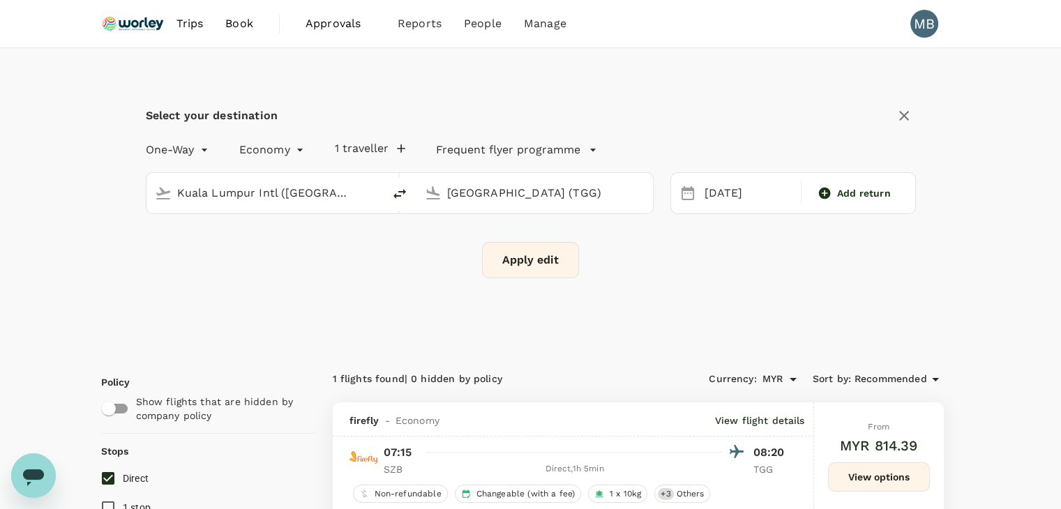
click at [511, 255] on button "Apply edit" at bounding box center [530, 260] width 97 height 36
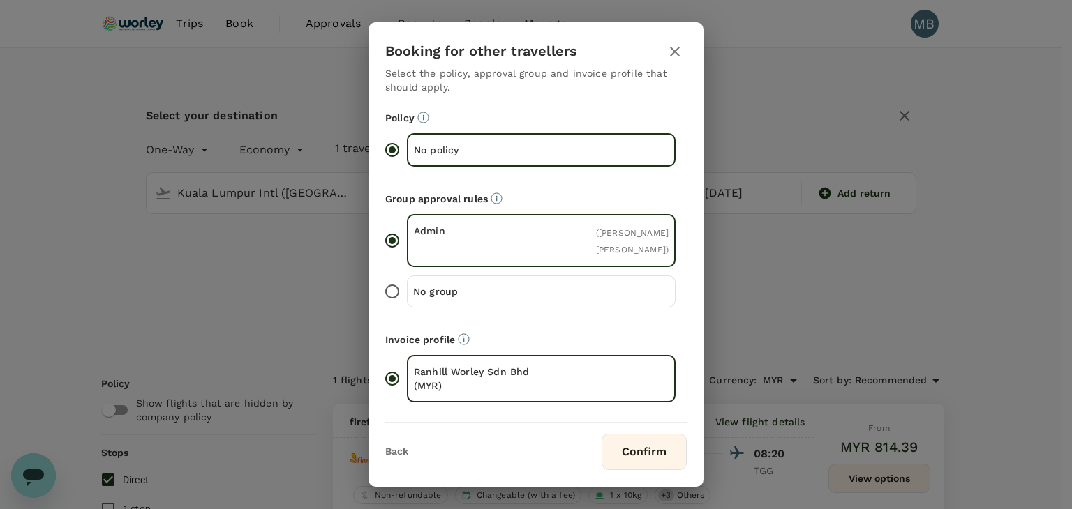
click at [615, 447] on button "Confirm" at bounding box center [643, 452] width 85 height 36
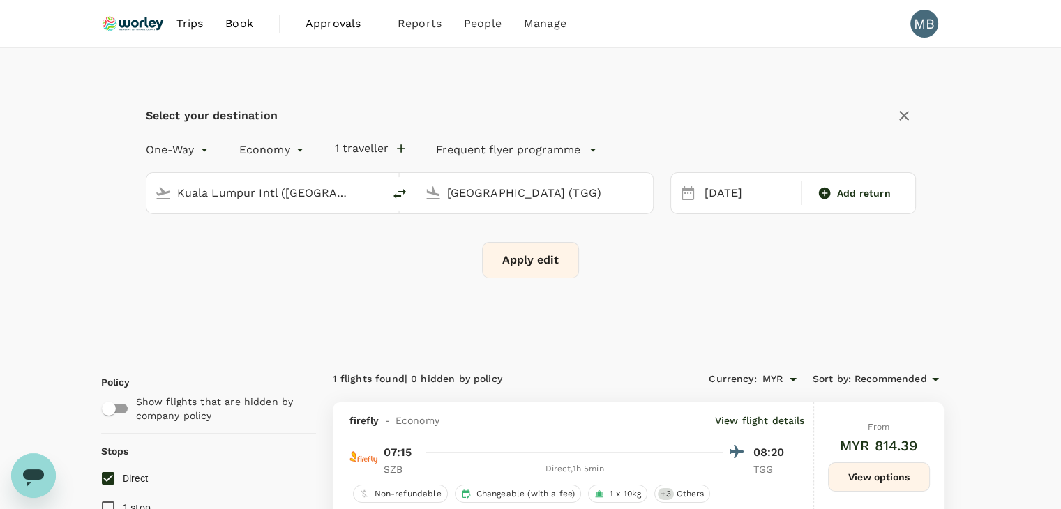
checkbox input "false"
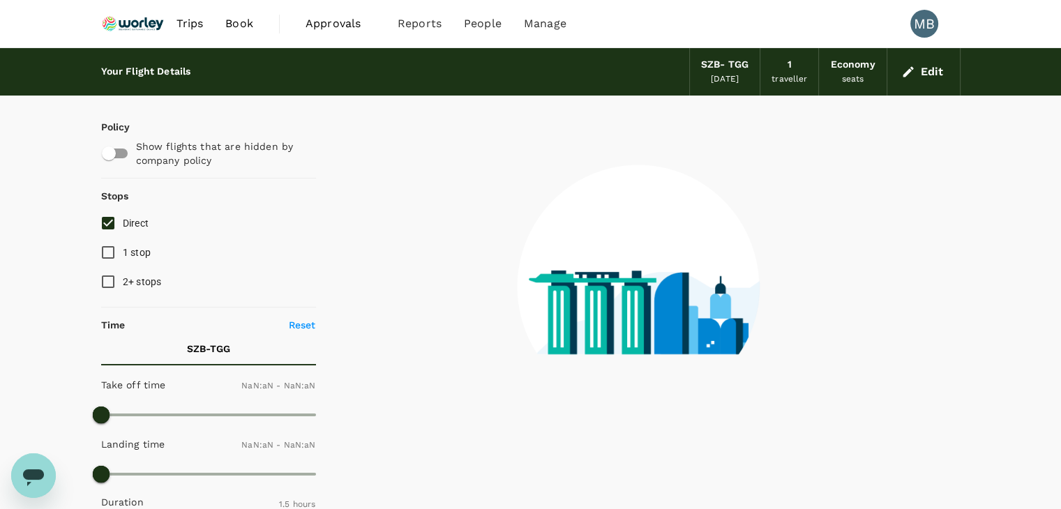
type input "1440"
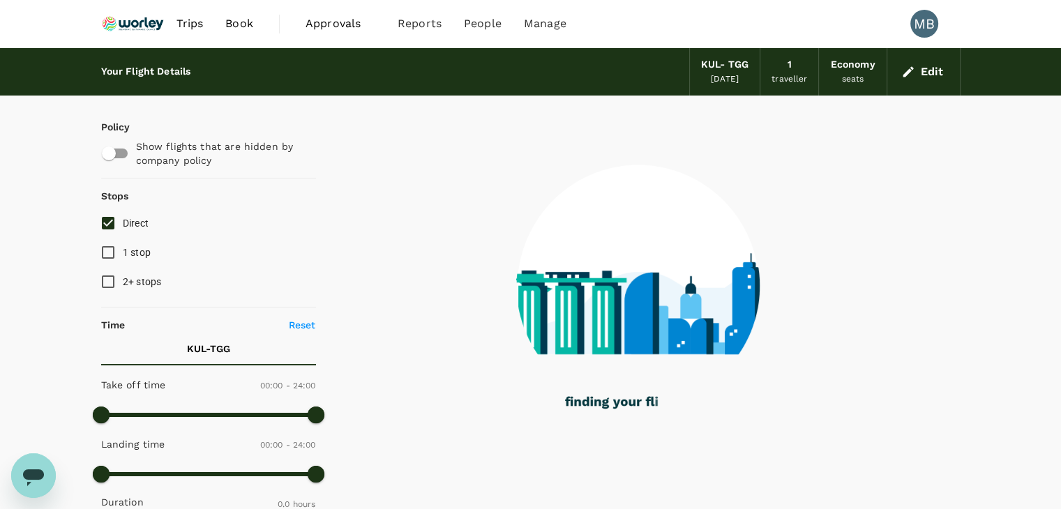
checkbox input "true"
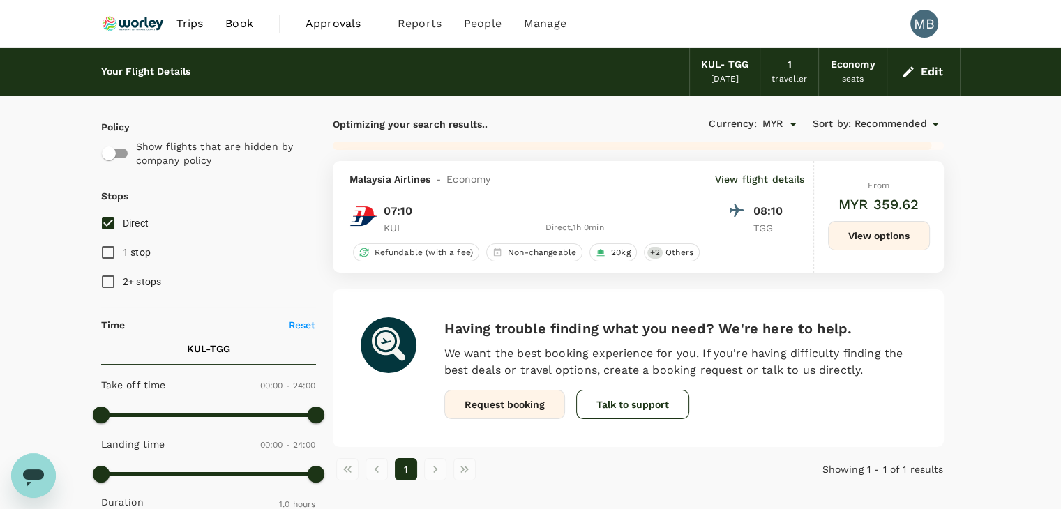
checkbox input "false"
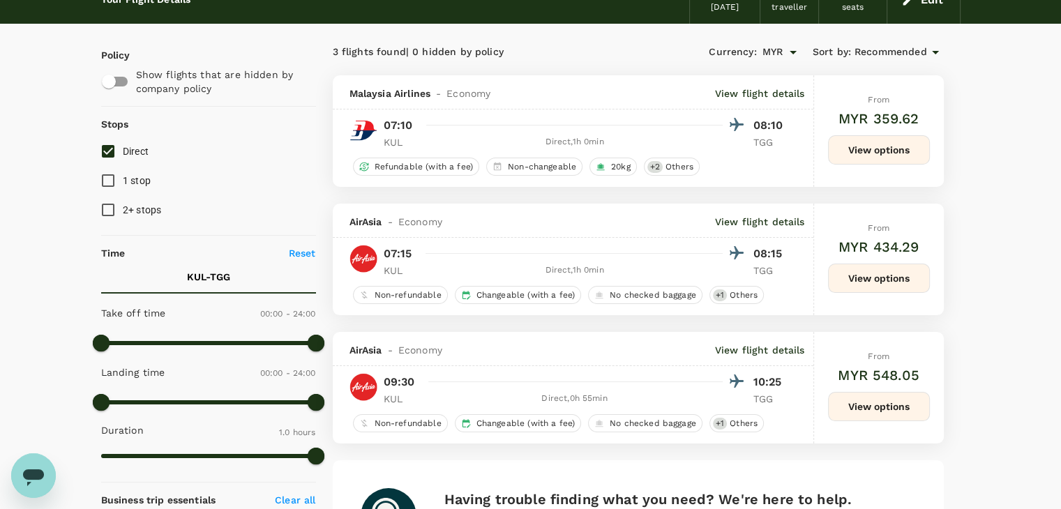
scroll to position [70, 0]
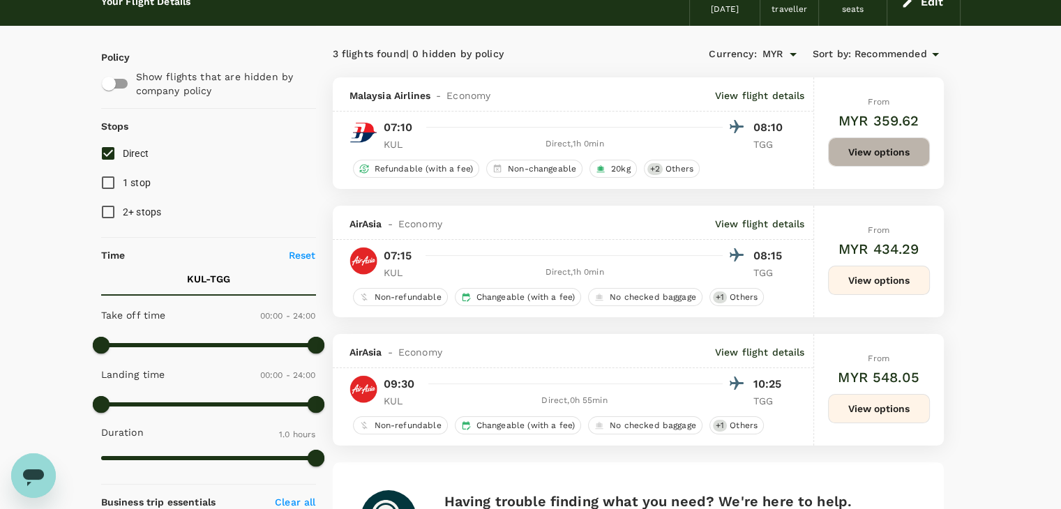
click at [844, 154] on button "View options" at bounding box center [879, 151] width 102 height 29
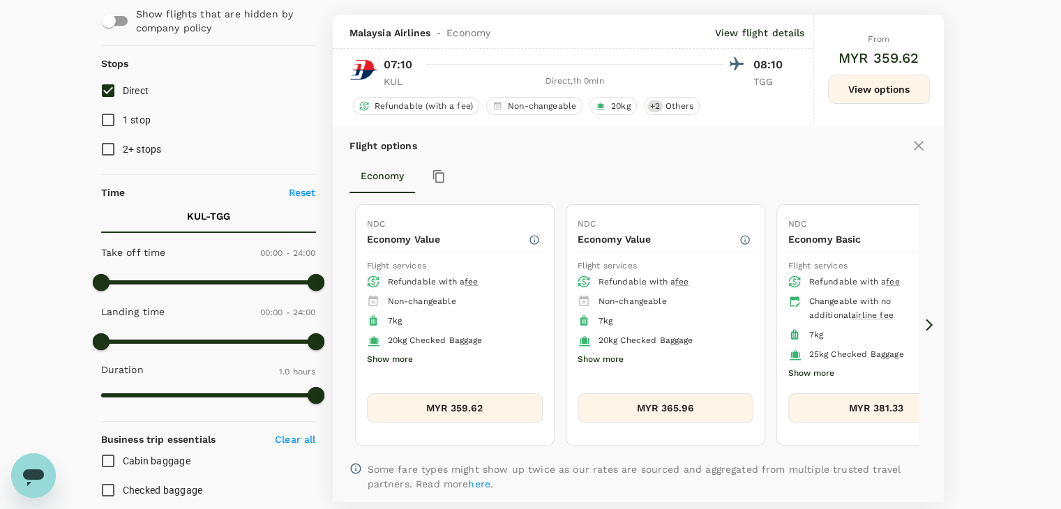
scroll to position [147, 0]
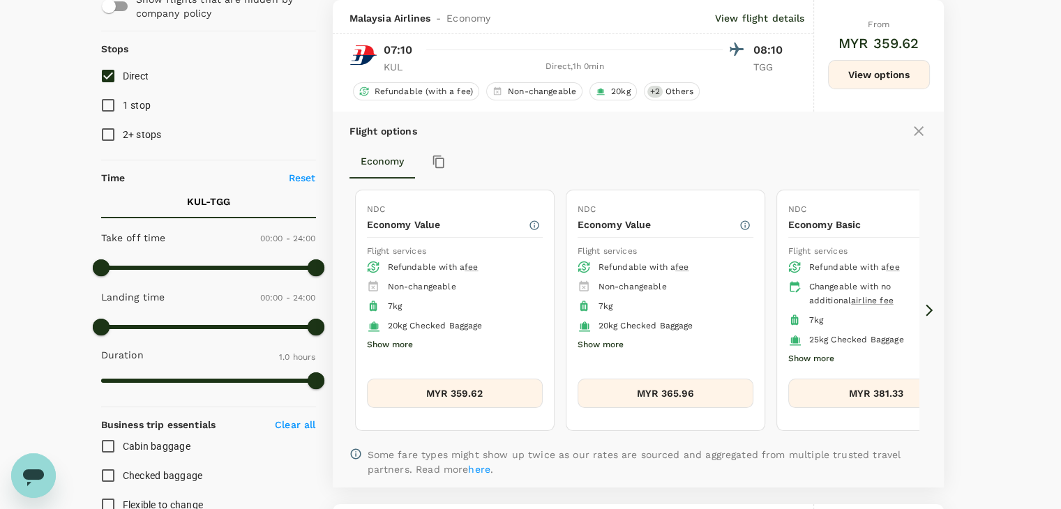
click at [922, 311] on icon at bounding box center [929, 310] width 14 height 14
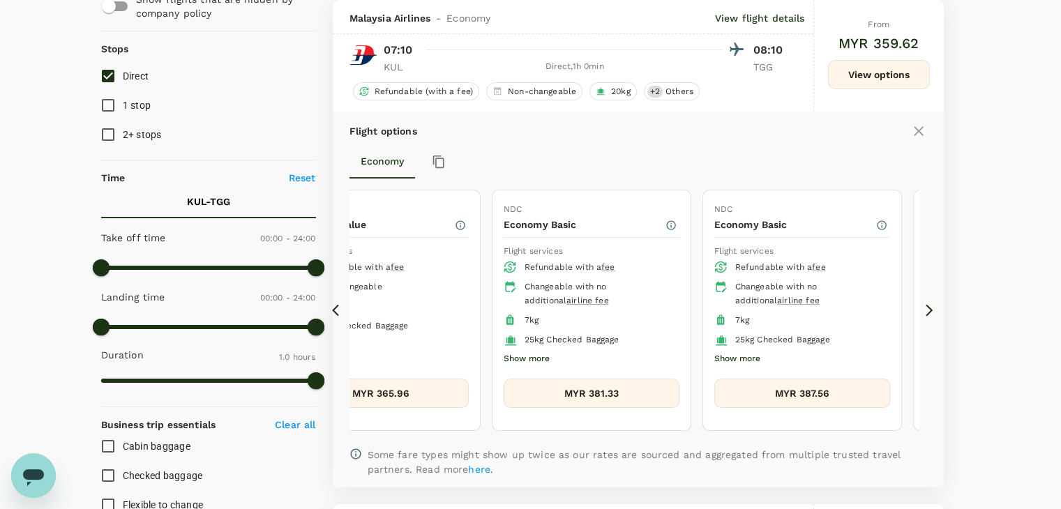
click at [922, 311] on icon at bounding box center [929, 310] width 14 height 14
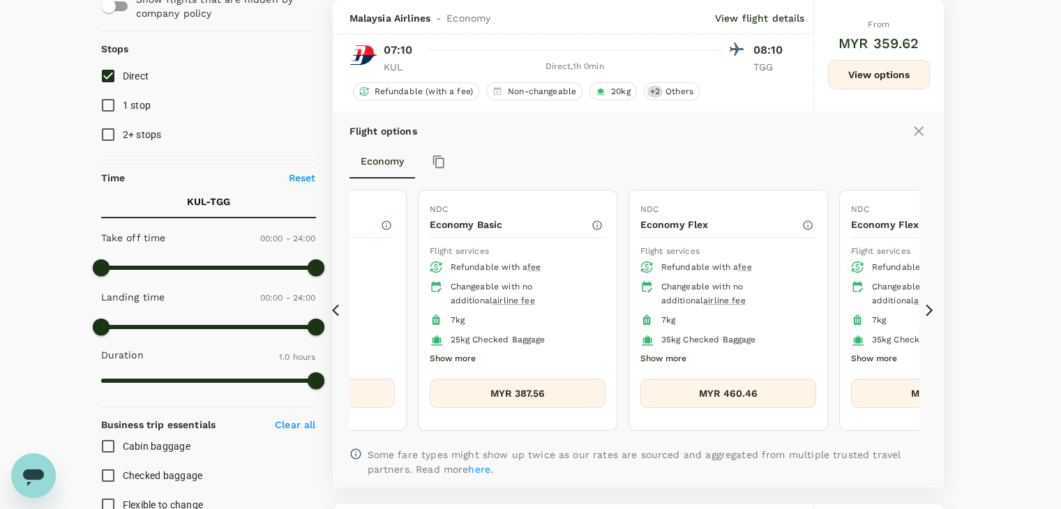
click at [922, 311] on icon at bounding box center [929, 310] width 14 height 14
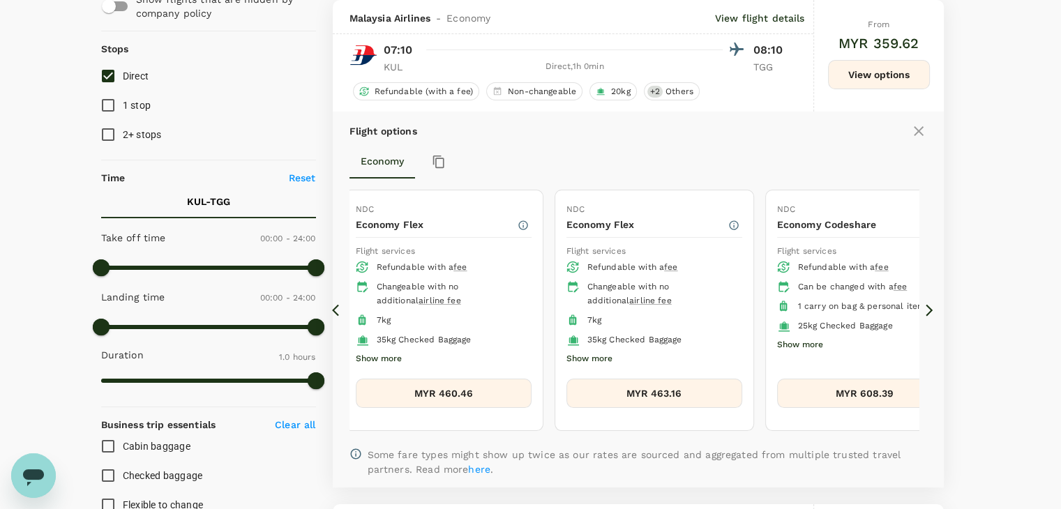
click at [922, 311] on icon at bounding box center [929, 310] width 14 height 14
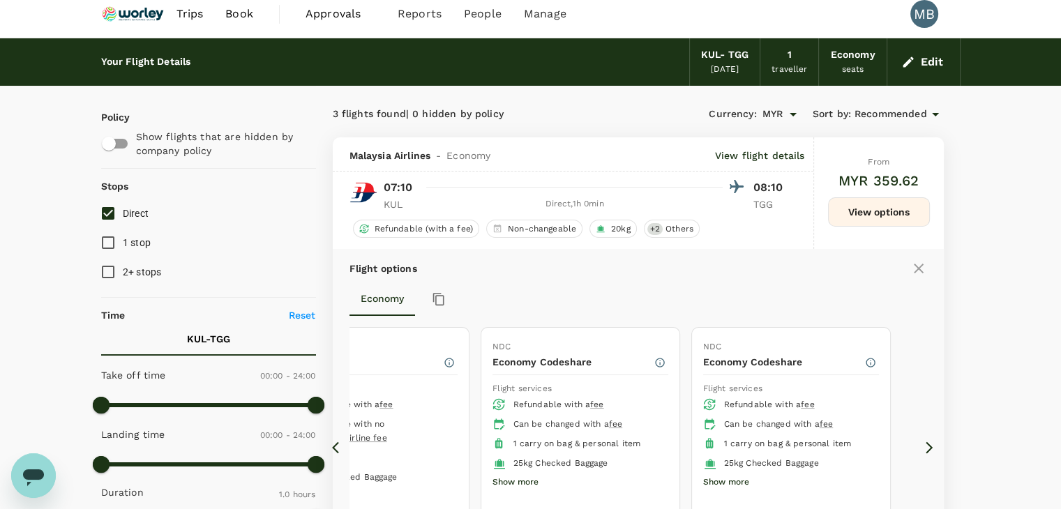
scroll to position [8, 0]
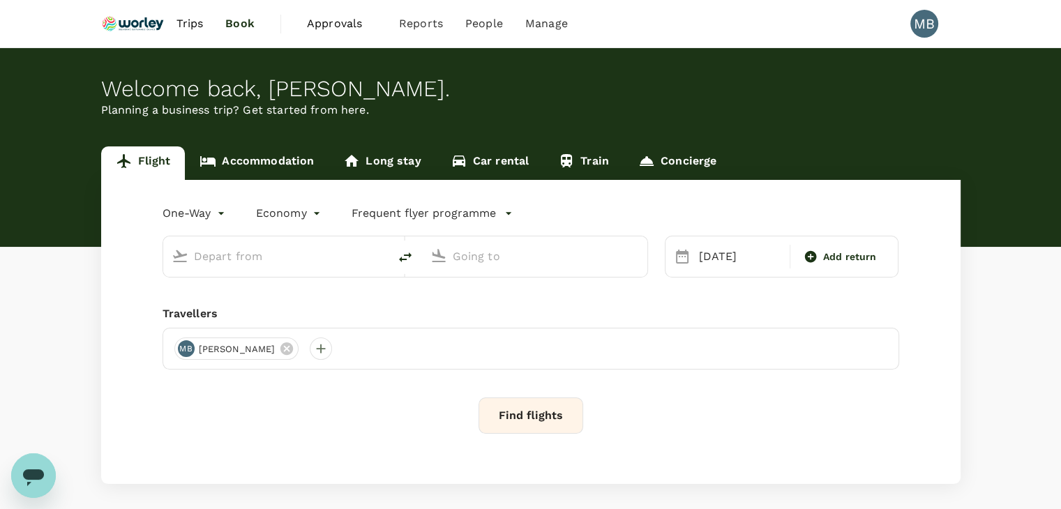
type input "Kuala Lumpur Intl ([GEOGRAPHIC_DATA])"
type input "[GEOGRAPHIC_DATA] (TGG)"
type input "Kuala Lumpur Intl ([GEOGRAPHIC_DATA])"
type input "[GEOGRAPHIC_DATA] (TGG)"
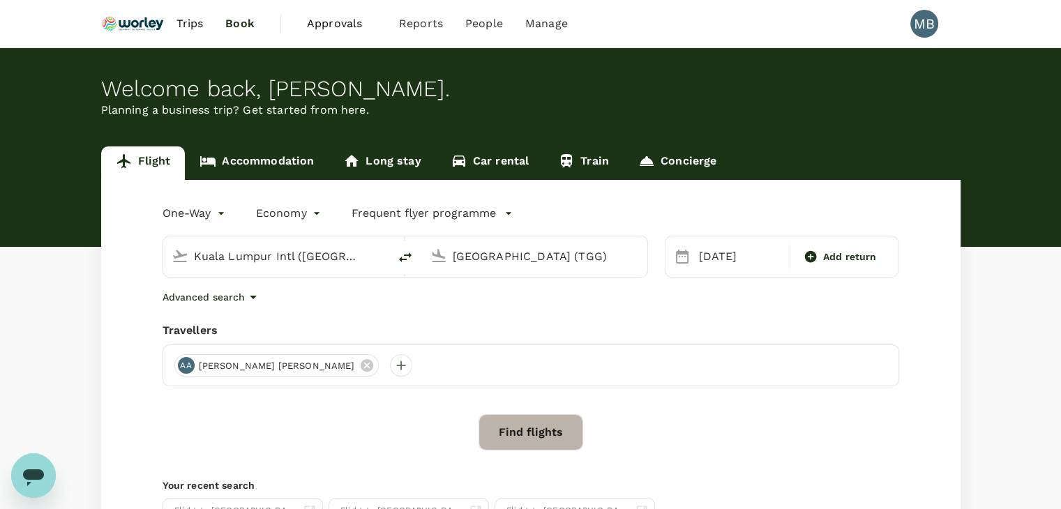
click at [566, 444] on button "Find flights" at bounding box center [531, 432] width 105 height 36
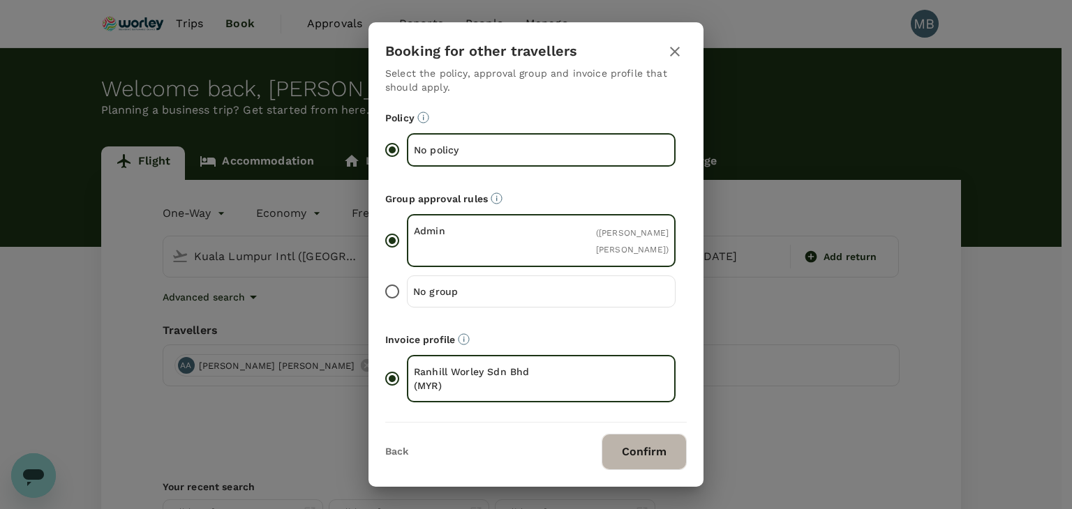
click at [634, 442] on button "Confirm" at bounding box center [643, 452] width 85 height 36
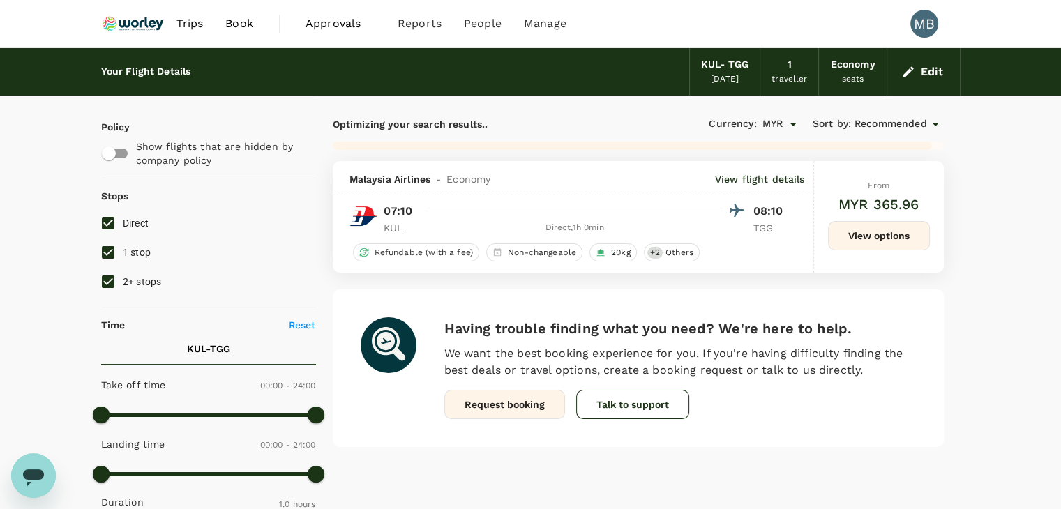
checkbox input "false"
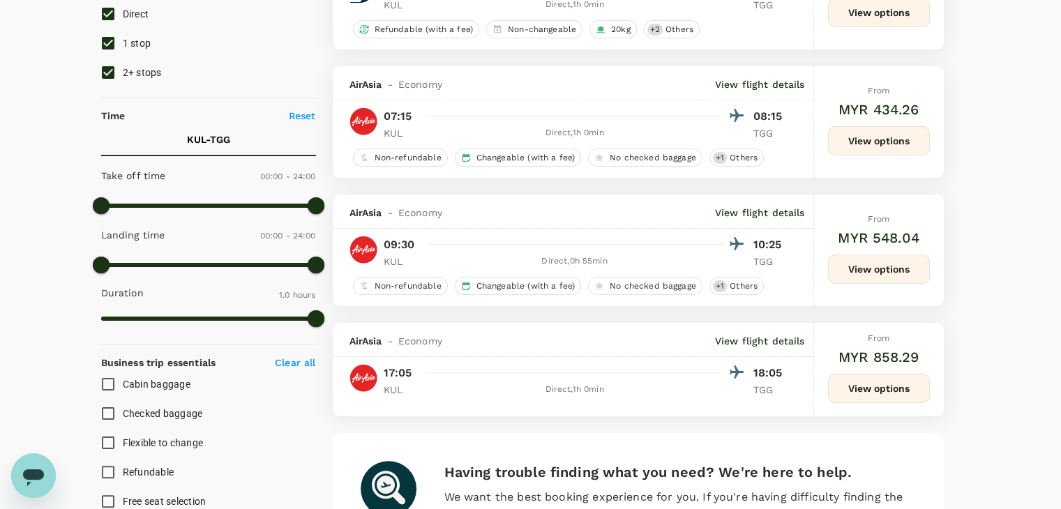
scroll to position [140, 0]
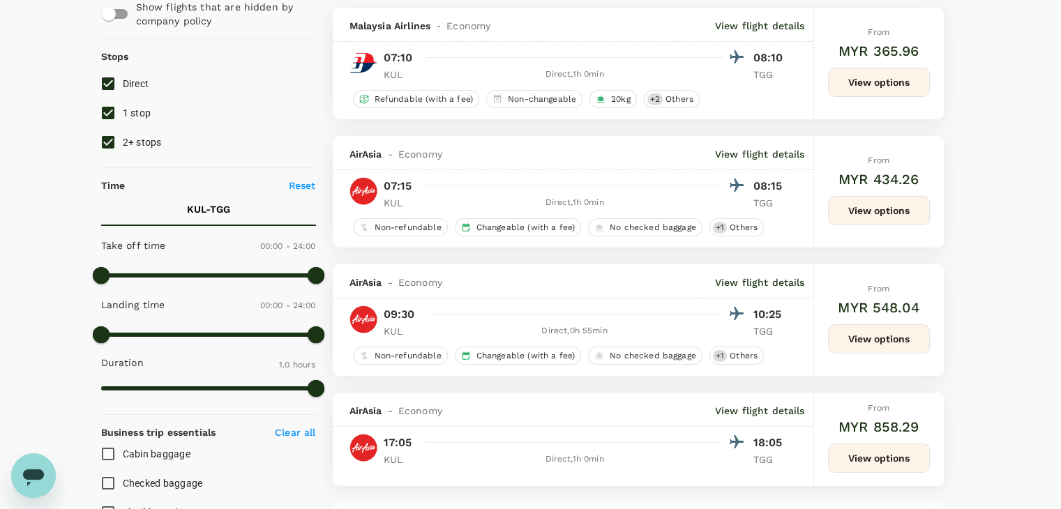
click at [105, 111] on input "1 stop" at bounding box center [107, 112] width 29 height 29
checkbox input "false"
click at [108, 138] on input "2+ stops" at bounding box center [107, 142] width 29 height 29
checkbox input "false"
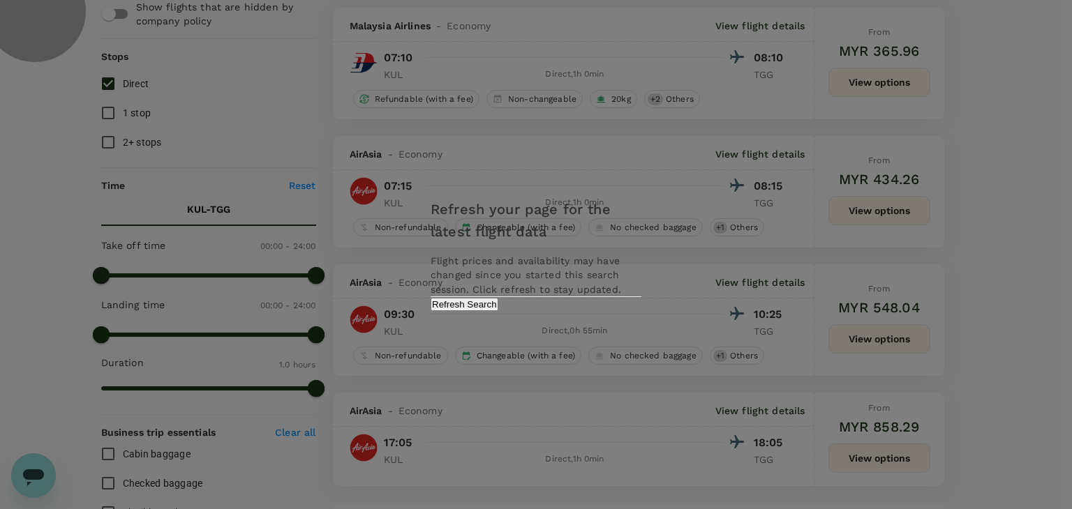
click at [498, 311] on button "Refresh Search" at bounding box center [464, 304] width 68 height 13
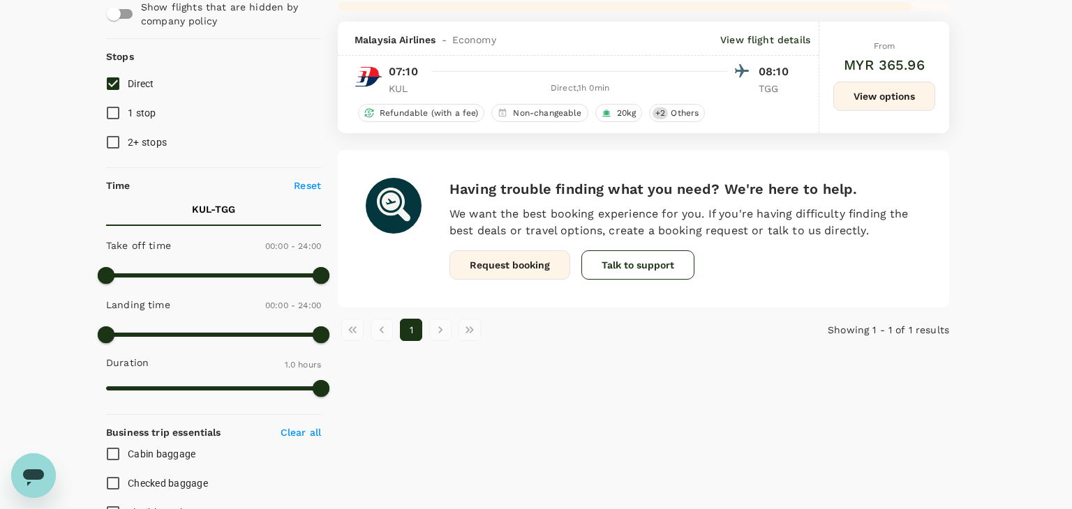
checkbox input "false"
